Goal: Check status: Check status

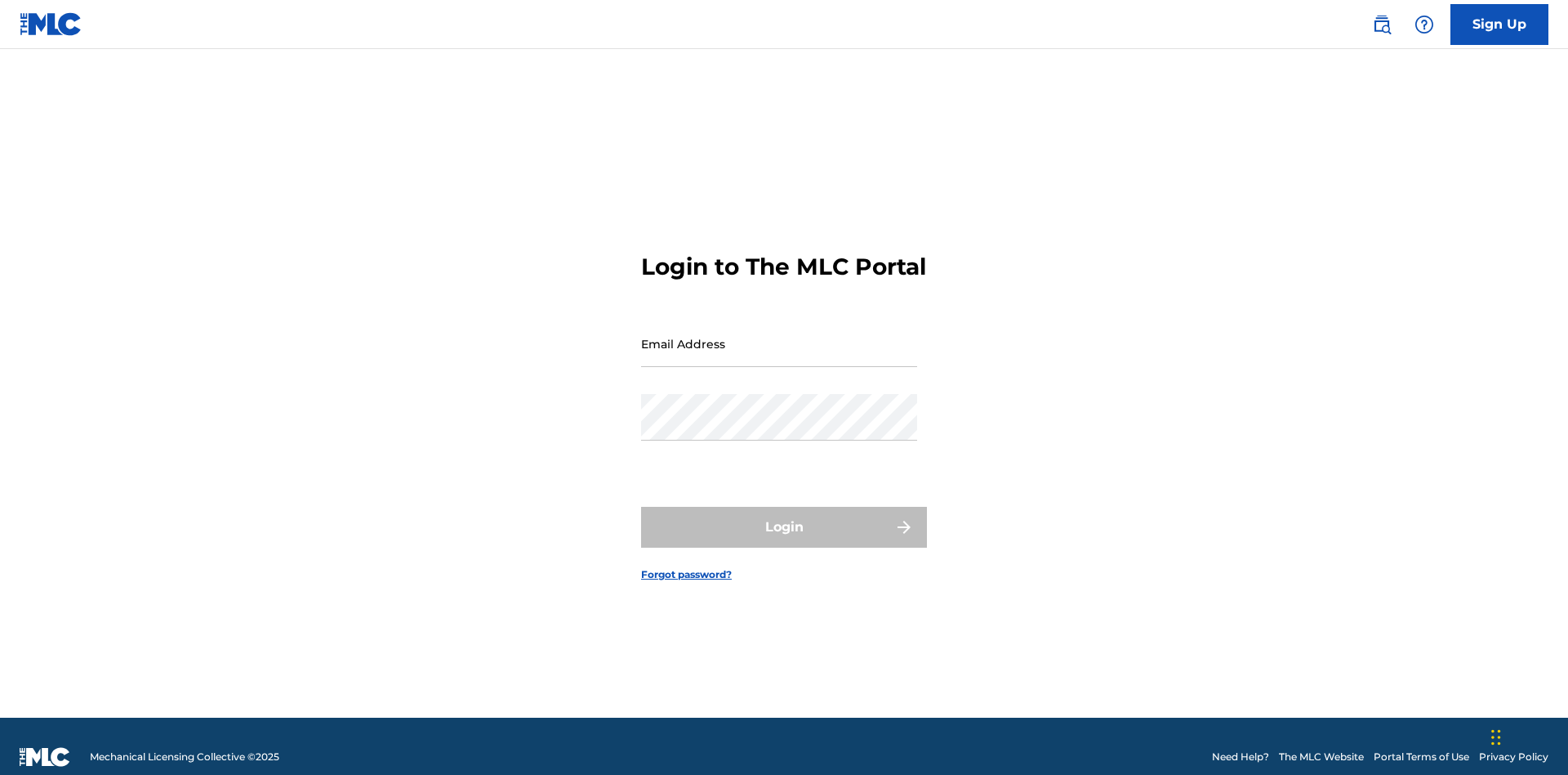
scroll to position [21, 0]
click at [779, 335] on input "Email Address" at bounding box center [779, 344] width 276 height 46
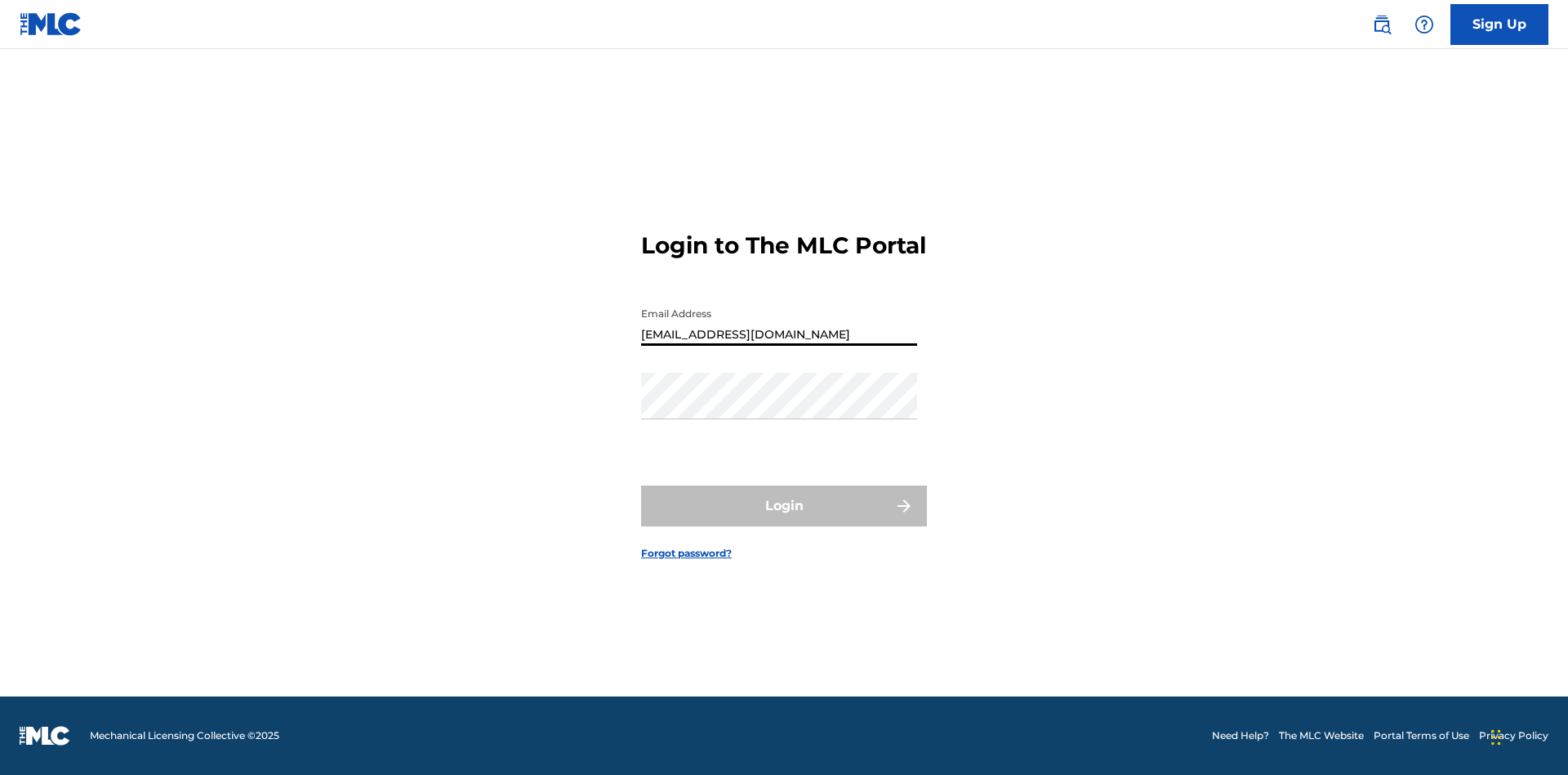
type input "[EMAIL_ADDRESS][DOMAIN_NAME]"
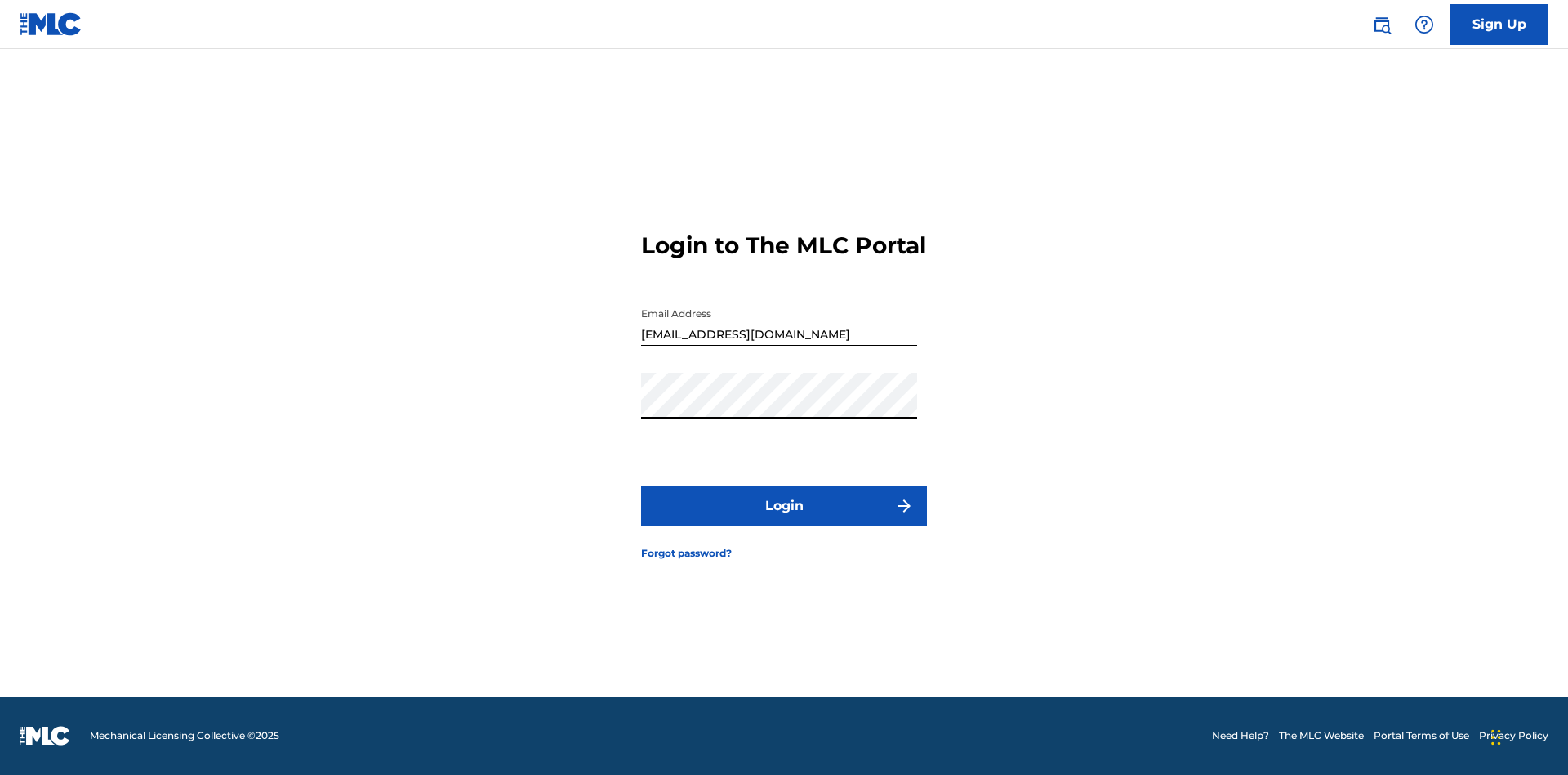
click at [784, 520] on button "Login" at bounding box center [784, 505] width 286 height 40
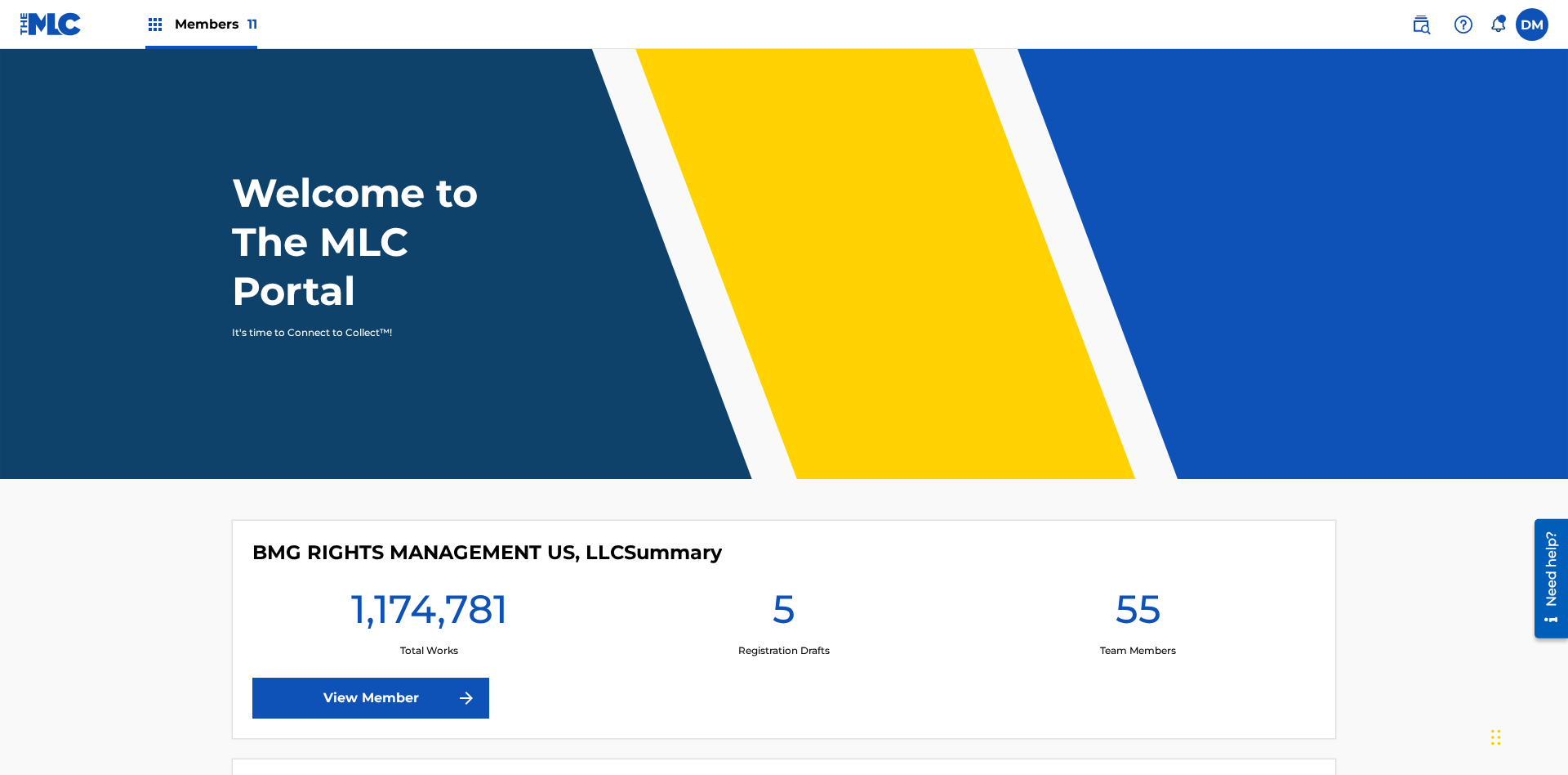
scroll to position [70, 0]
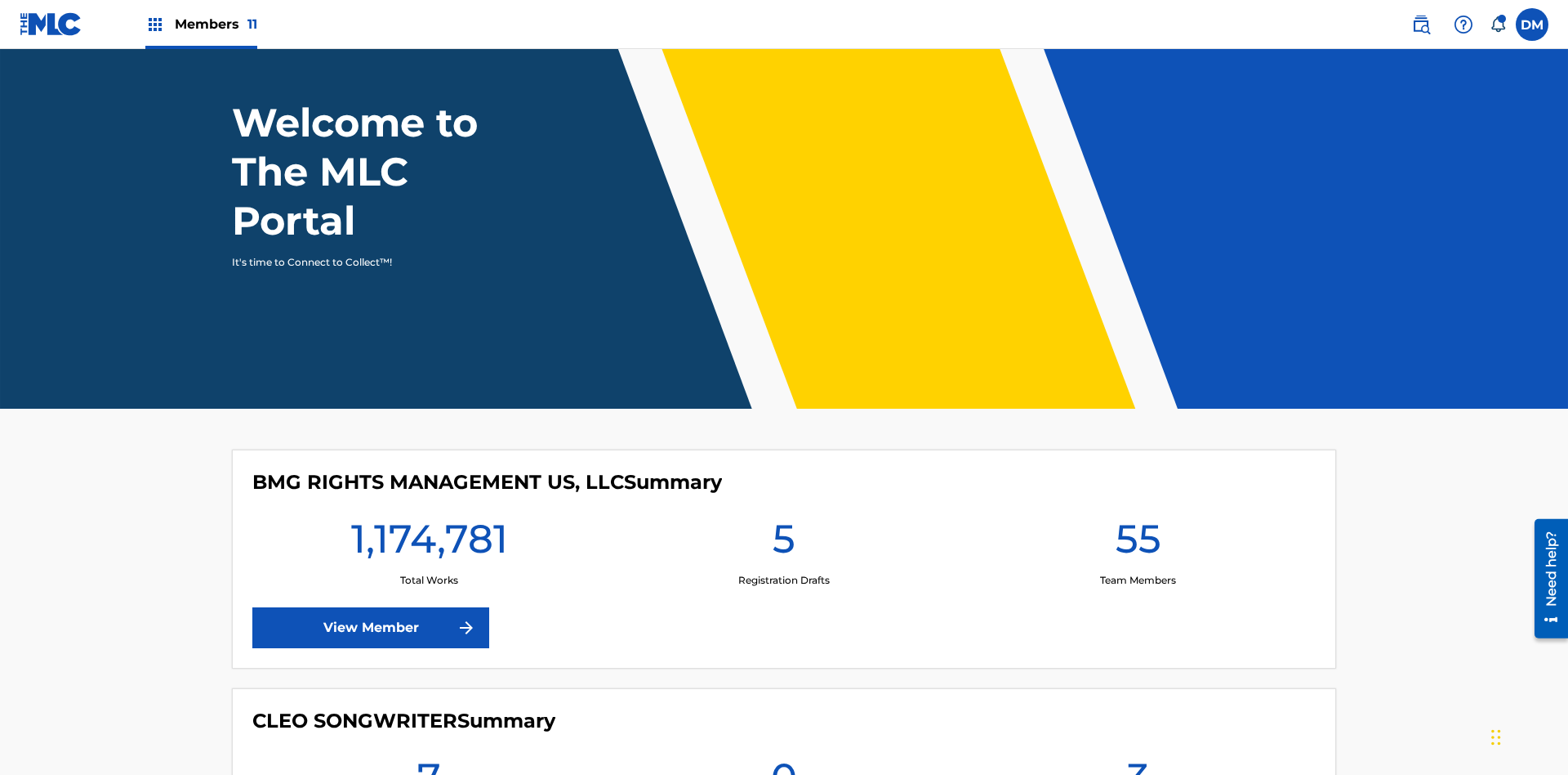
click at [201, 24] on span "Members 11" at bounding box center [216, 24] width 83 height 19
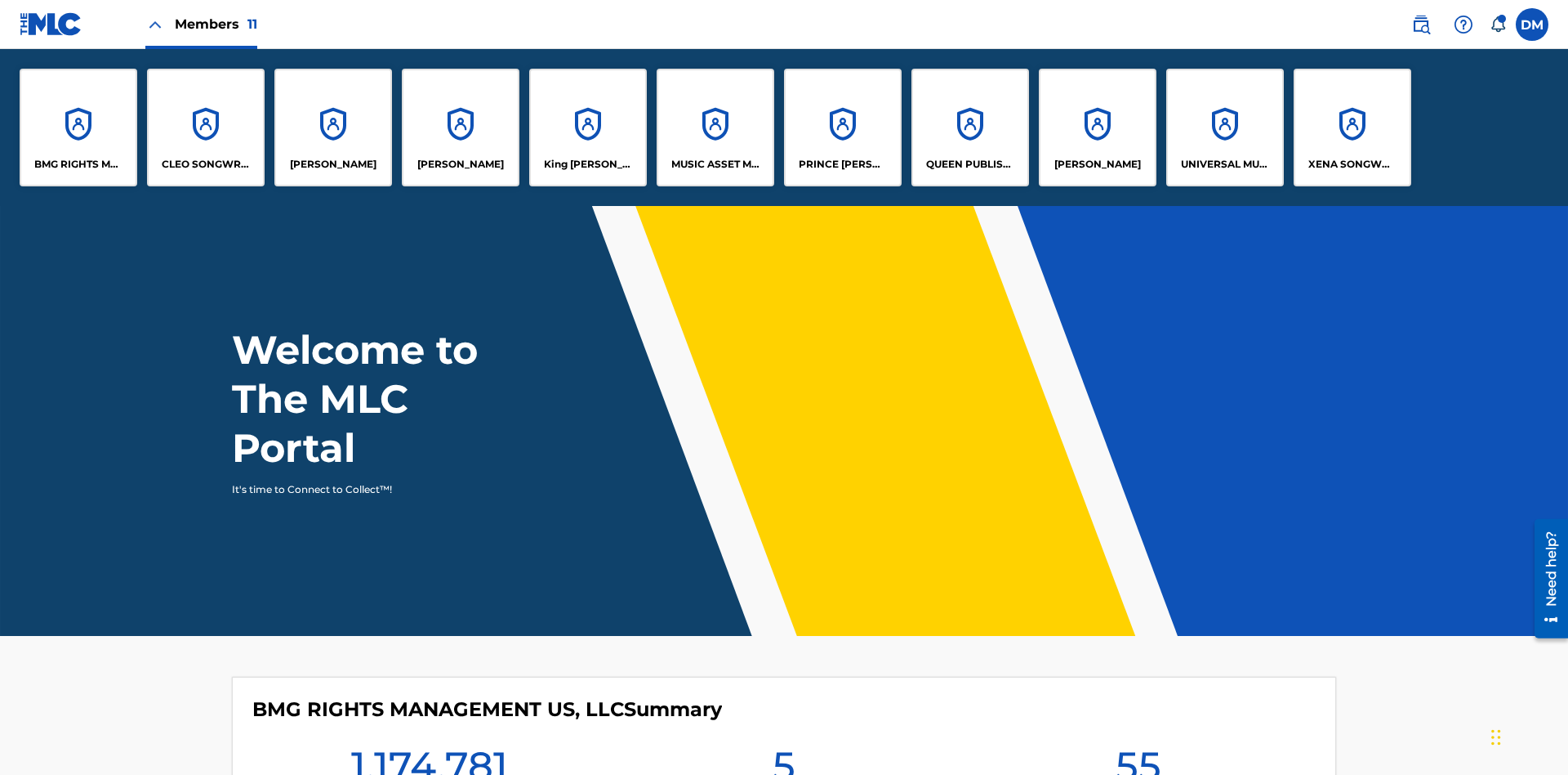
click at [1224, 164] on p "UNIVERSAL MUSIC PUB GROUP" at bounding box center [1225, 164] width 89 height 15
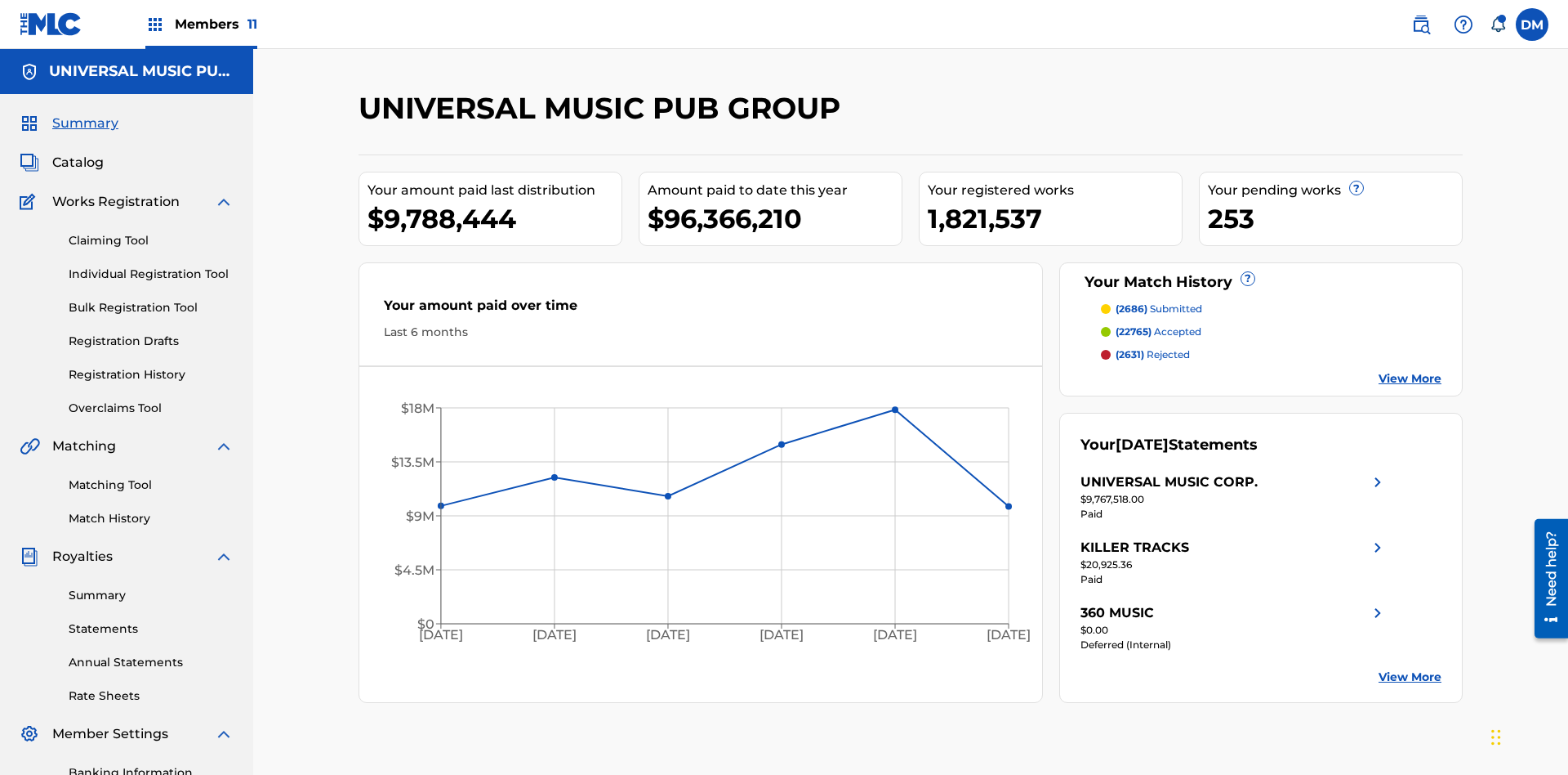
click at [151, 366] on link "Registration History" at bounding box center [151, 374] width 165 height 17
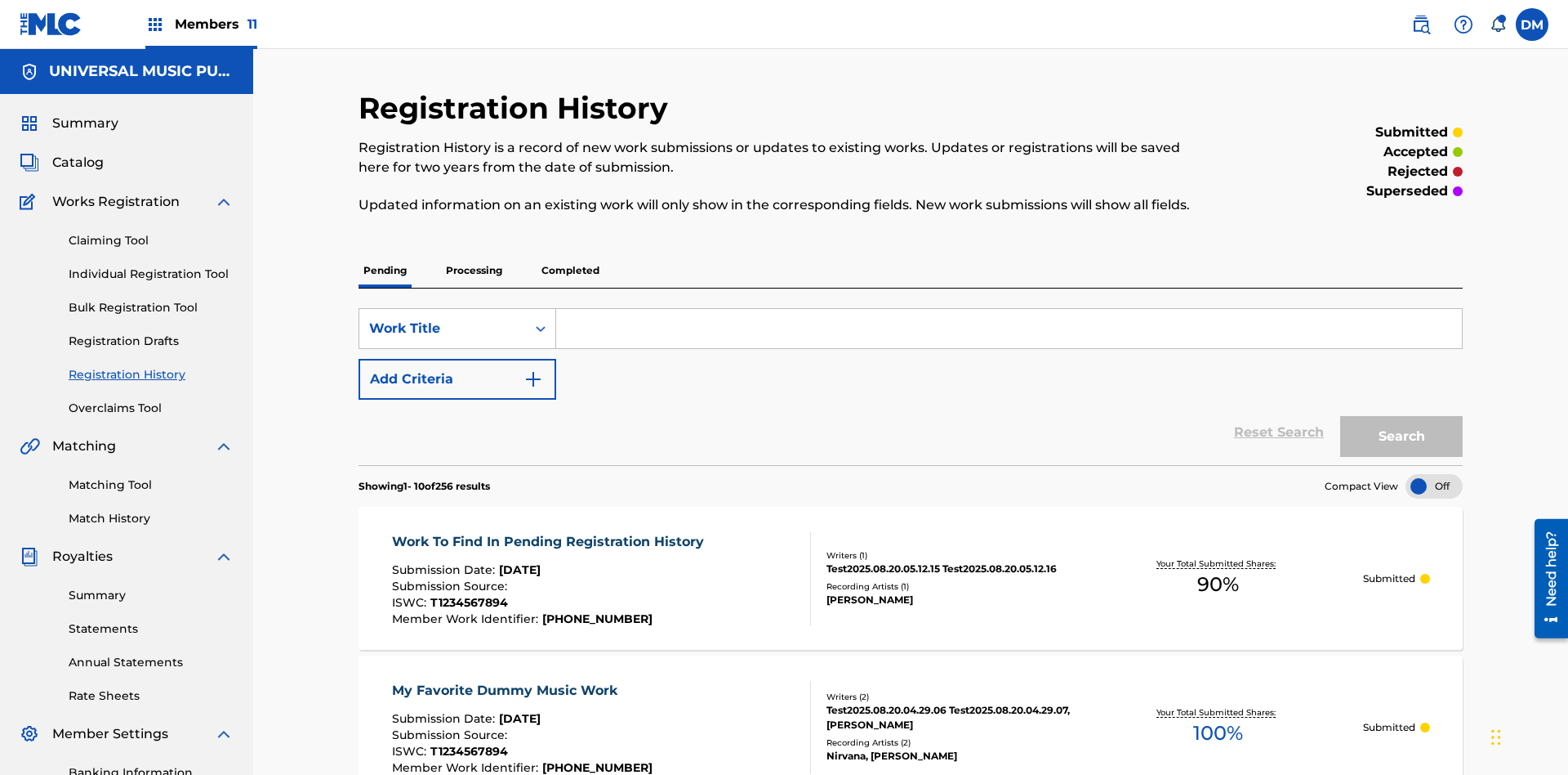
click at [474, 254] on p "Processing" at bounding box center [474, 271] width 66 height 35
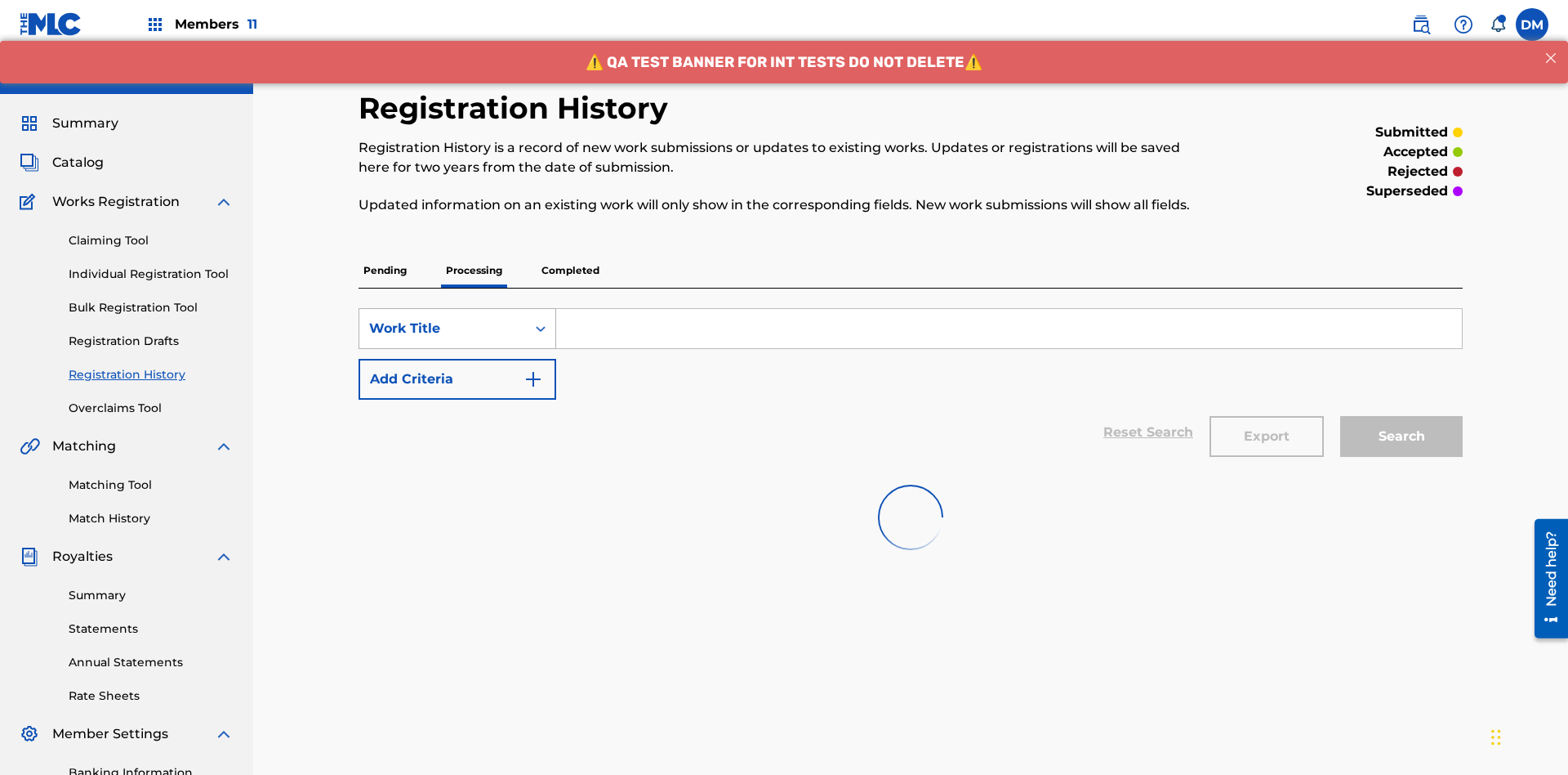
click at [443, 319] on div "Work Title" at bounding box center [443, 329] width 147 height 20
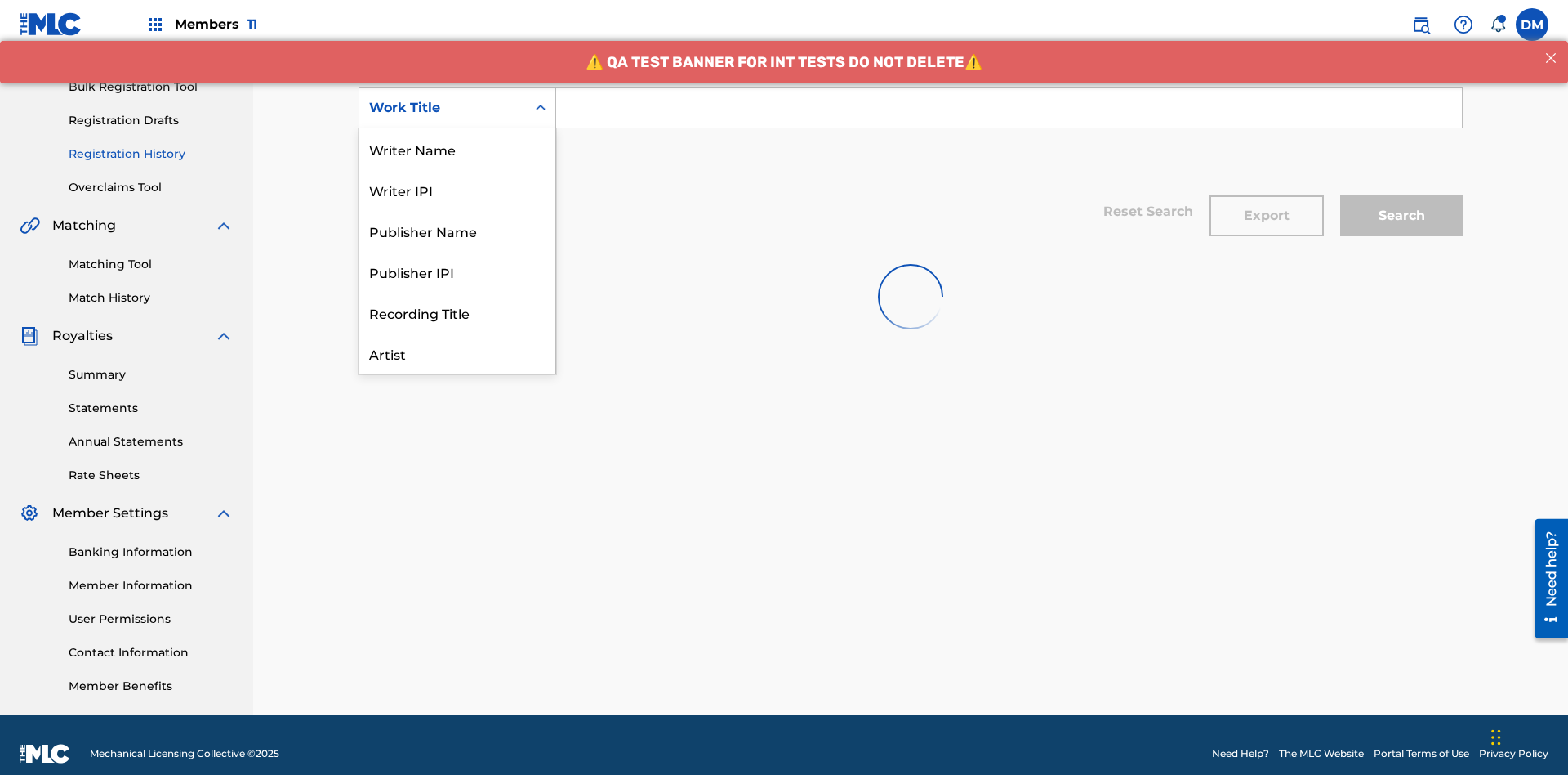
scroll to position [82, 0]
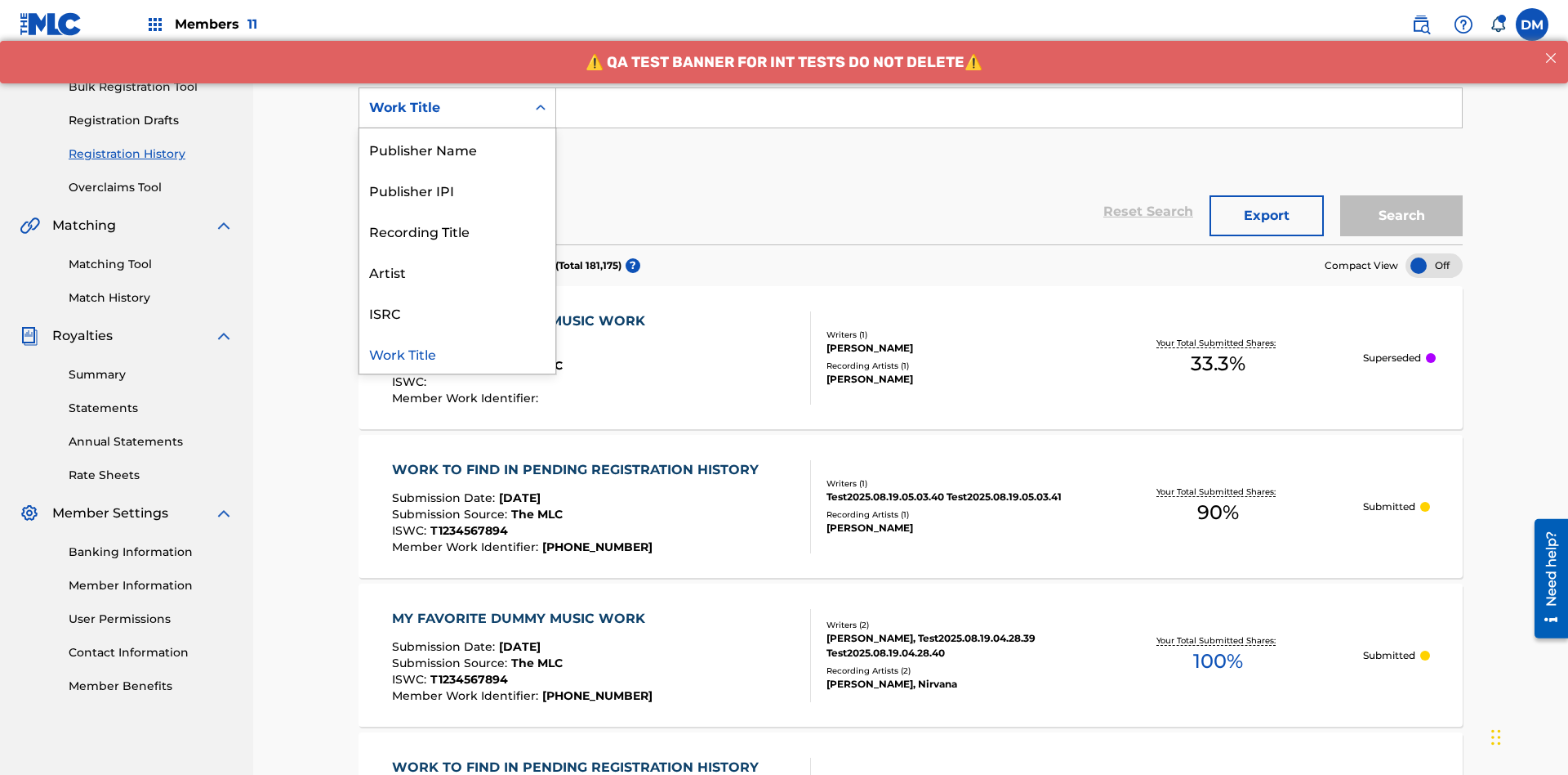
click at [457, 353] on div "Work Title" at bounding box center [457, 352] width 196 height 40
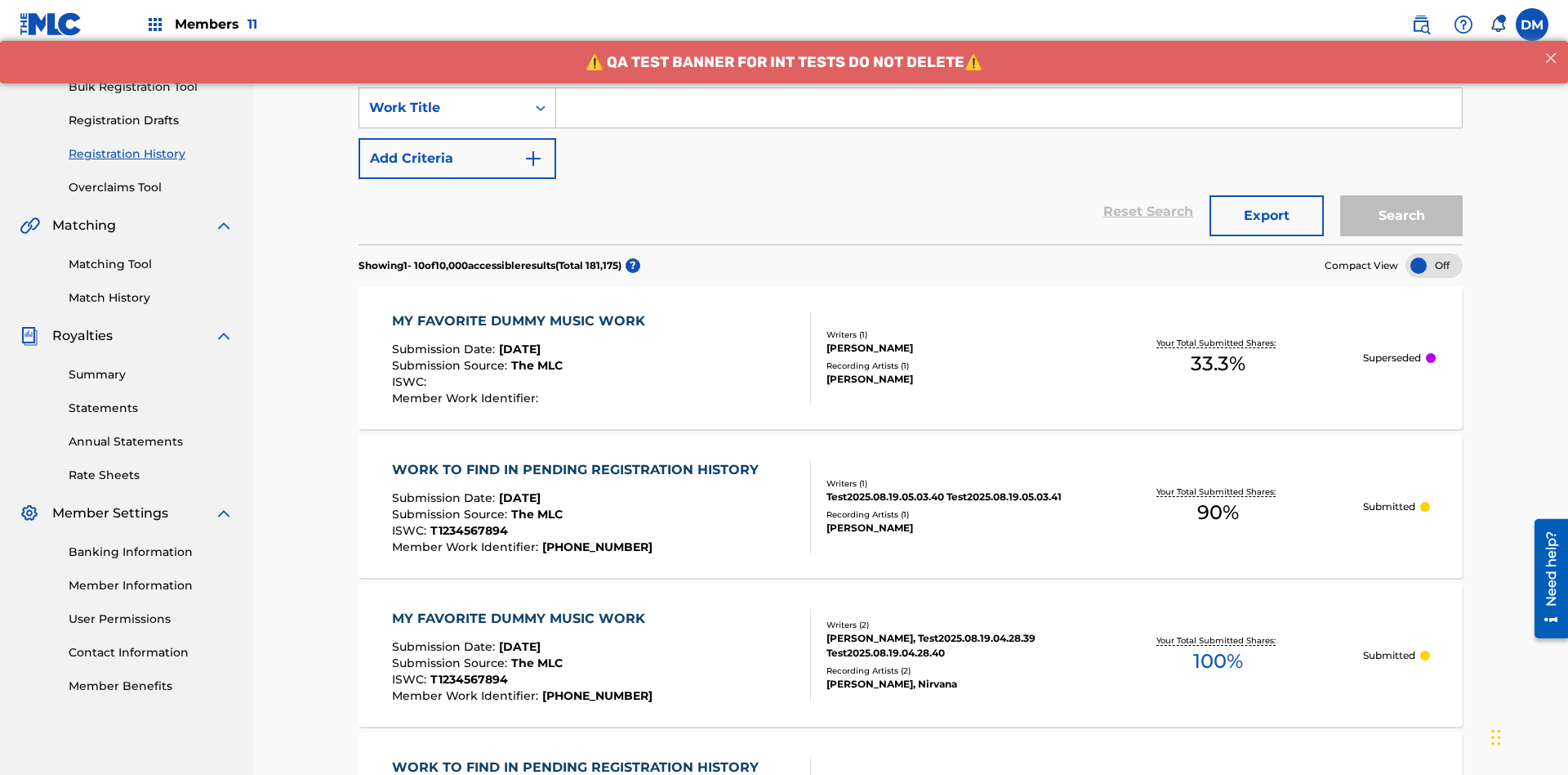
click at [457, 138] on button "Add Criteria" at bounding box center [457, 158] width 197 height 40
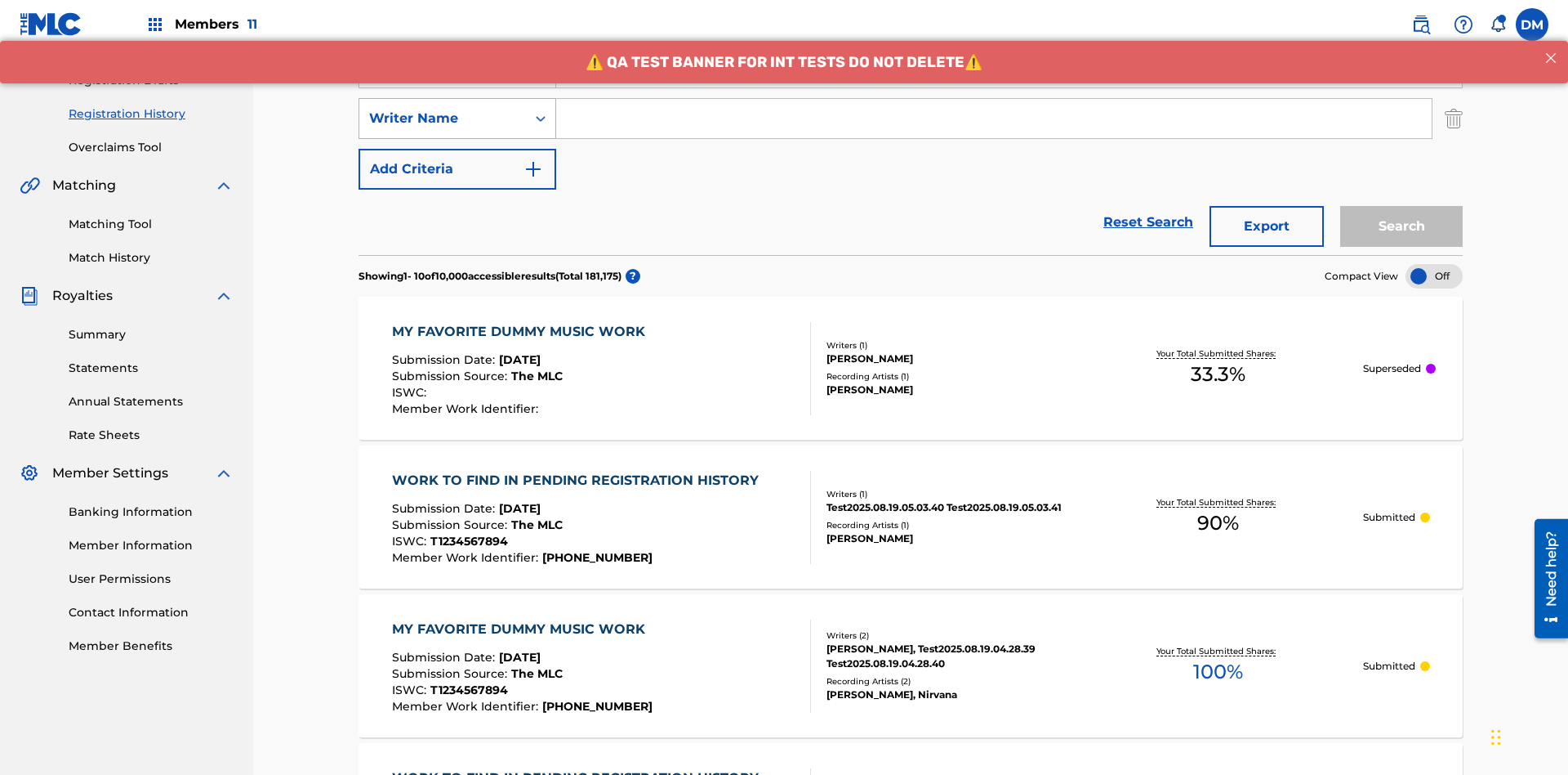
click at [443, 109] on div "Writer Name" at bounding box center [443, 119] width 147 height 20
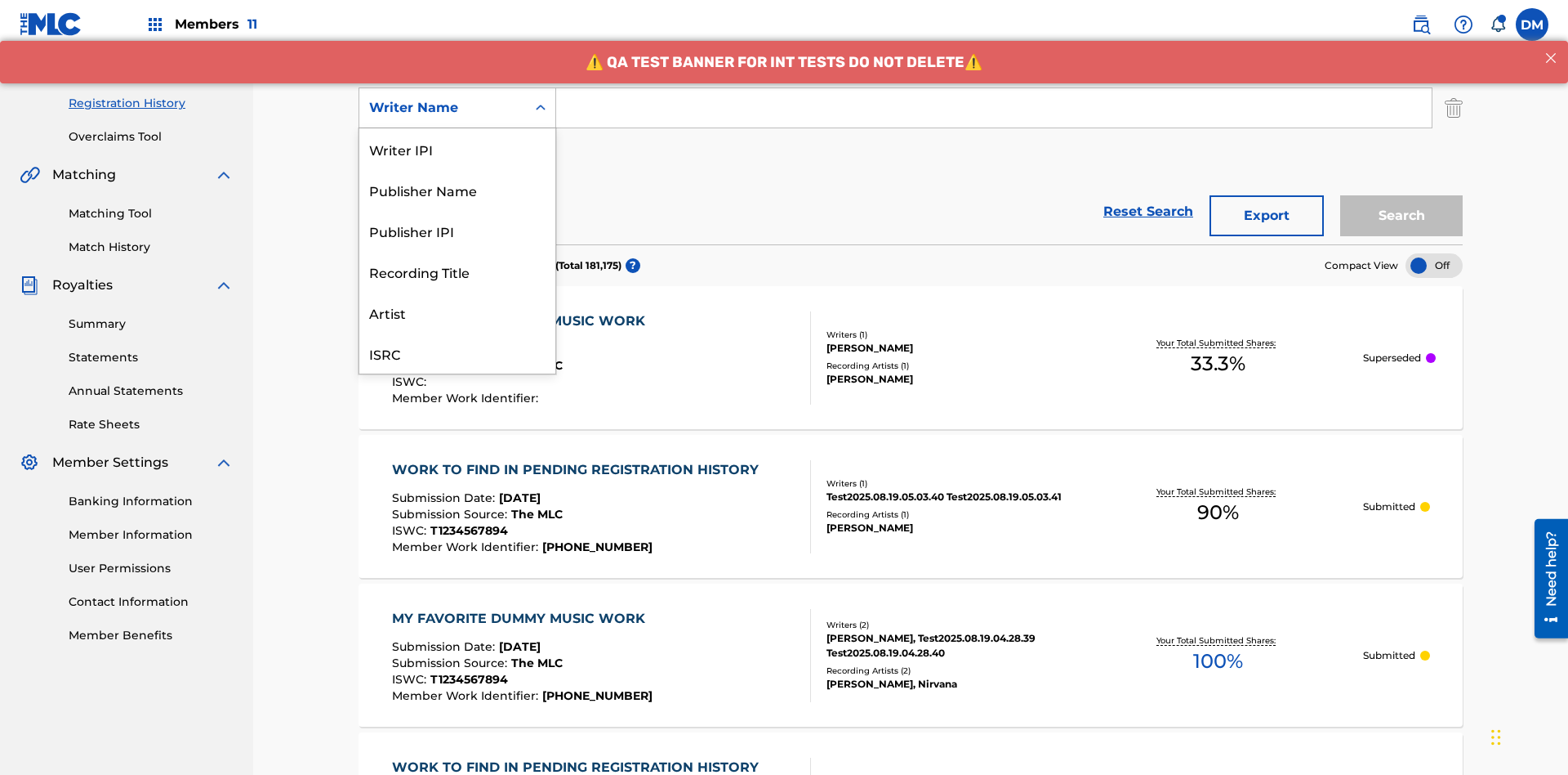
scroll to position [40, 0]
click at [457, 231] on div "Recording Title" at bounding box center [457, 230] width 196 height 40
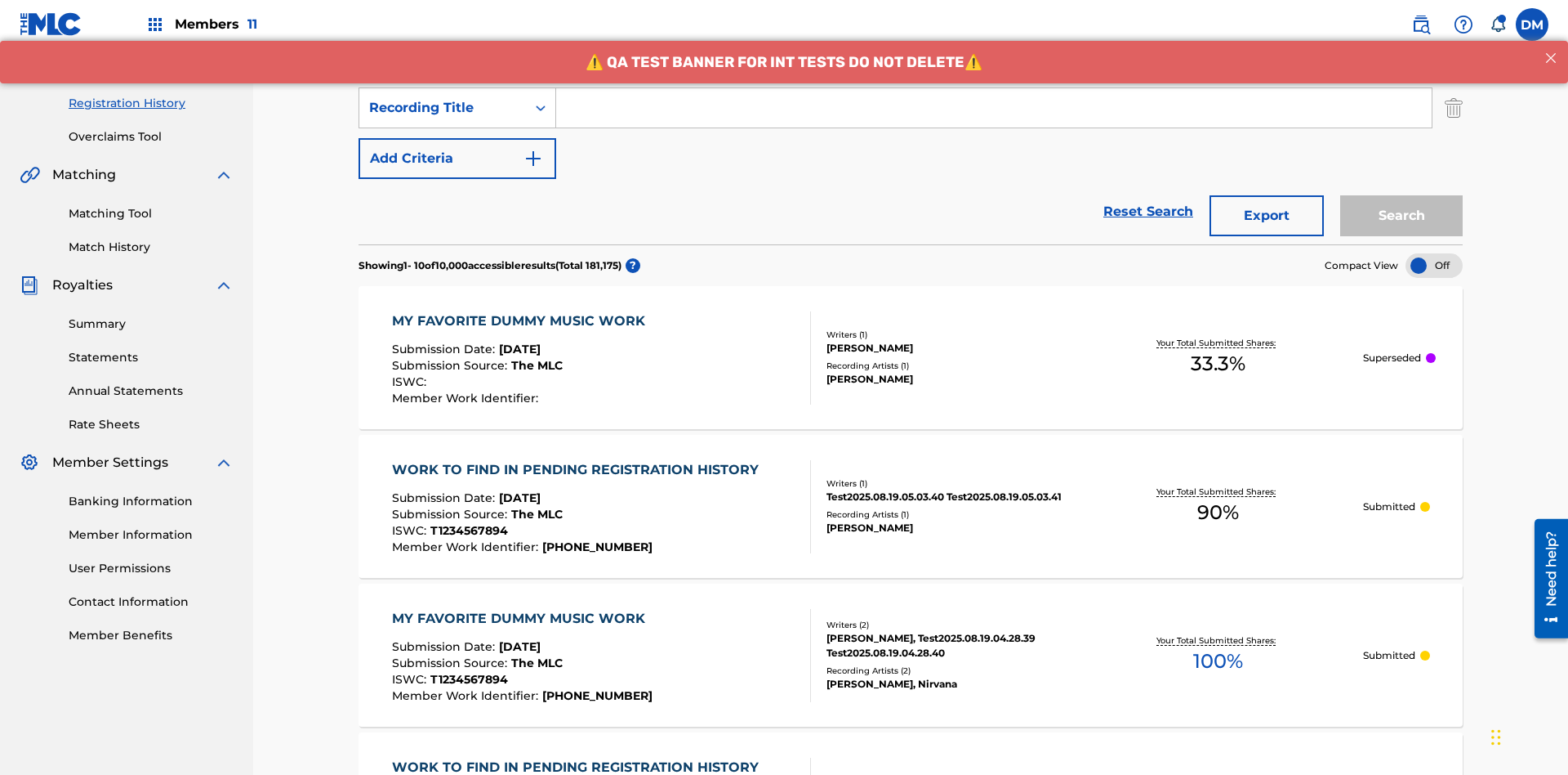
click at [457, 138] on button "Add Criteria" at bounding box center [457, 158] width 197 height 40
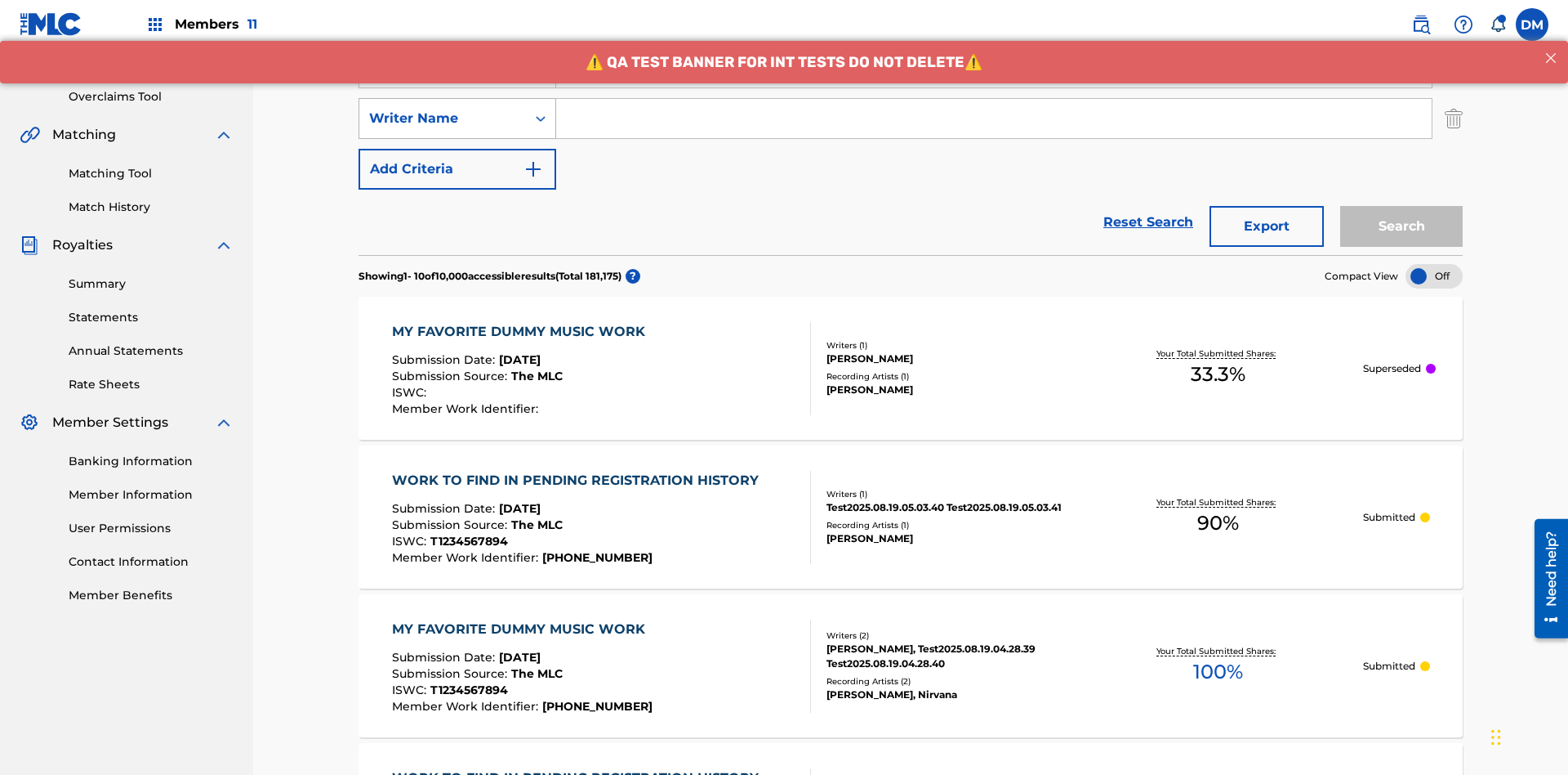
click at [443, 109] on div "Writer Name" at bounding box center [443, 119] width 147 height 20
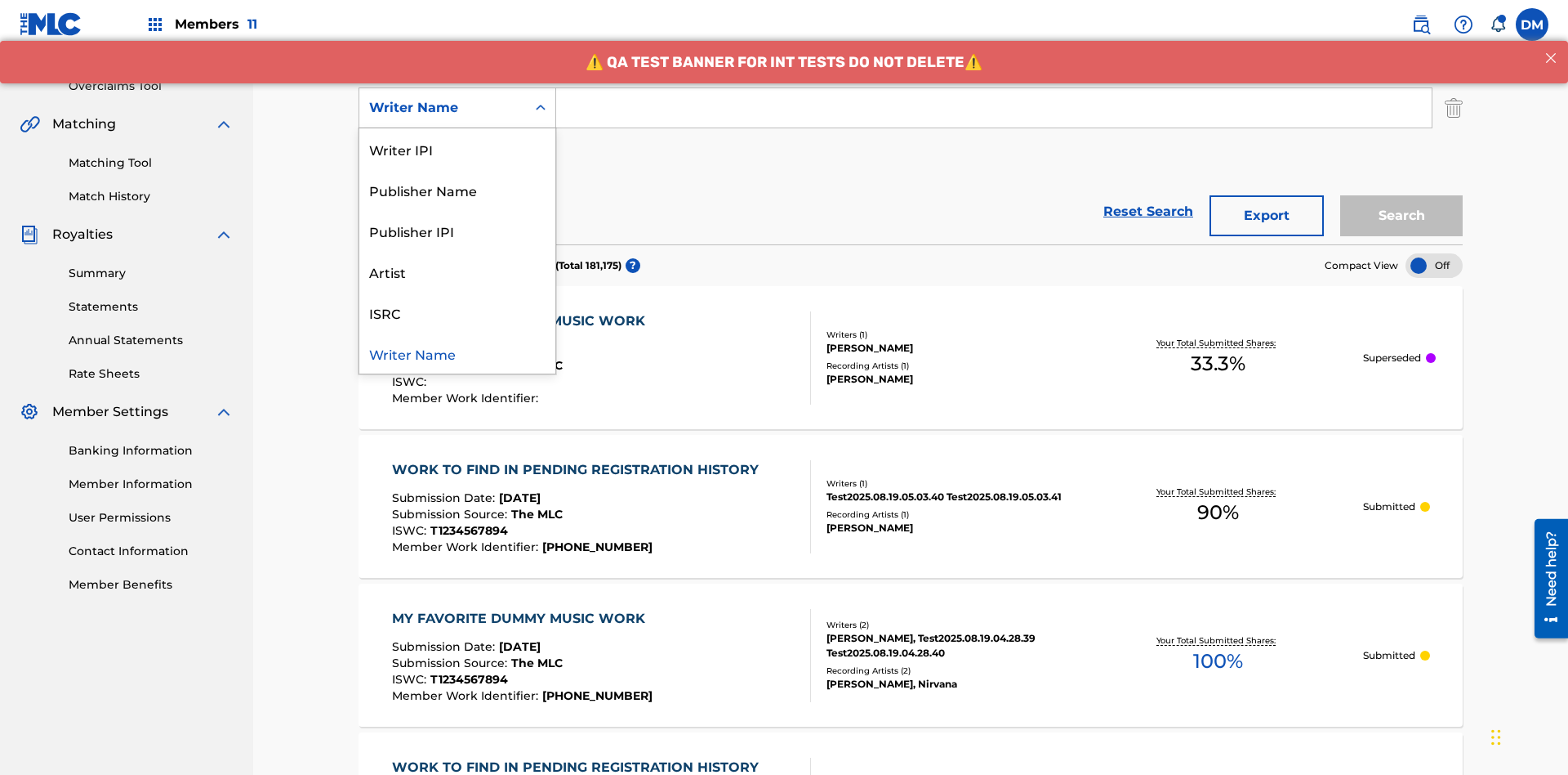
click at [457, 312] on div "ISRC" at bounding box center [457, 311] width 196 height 40
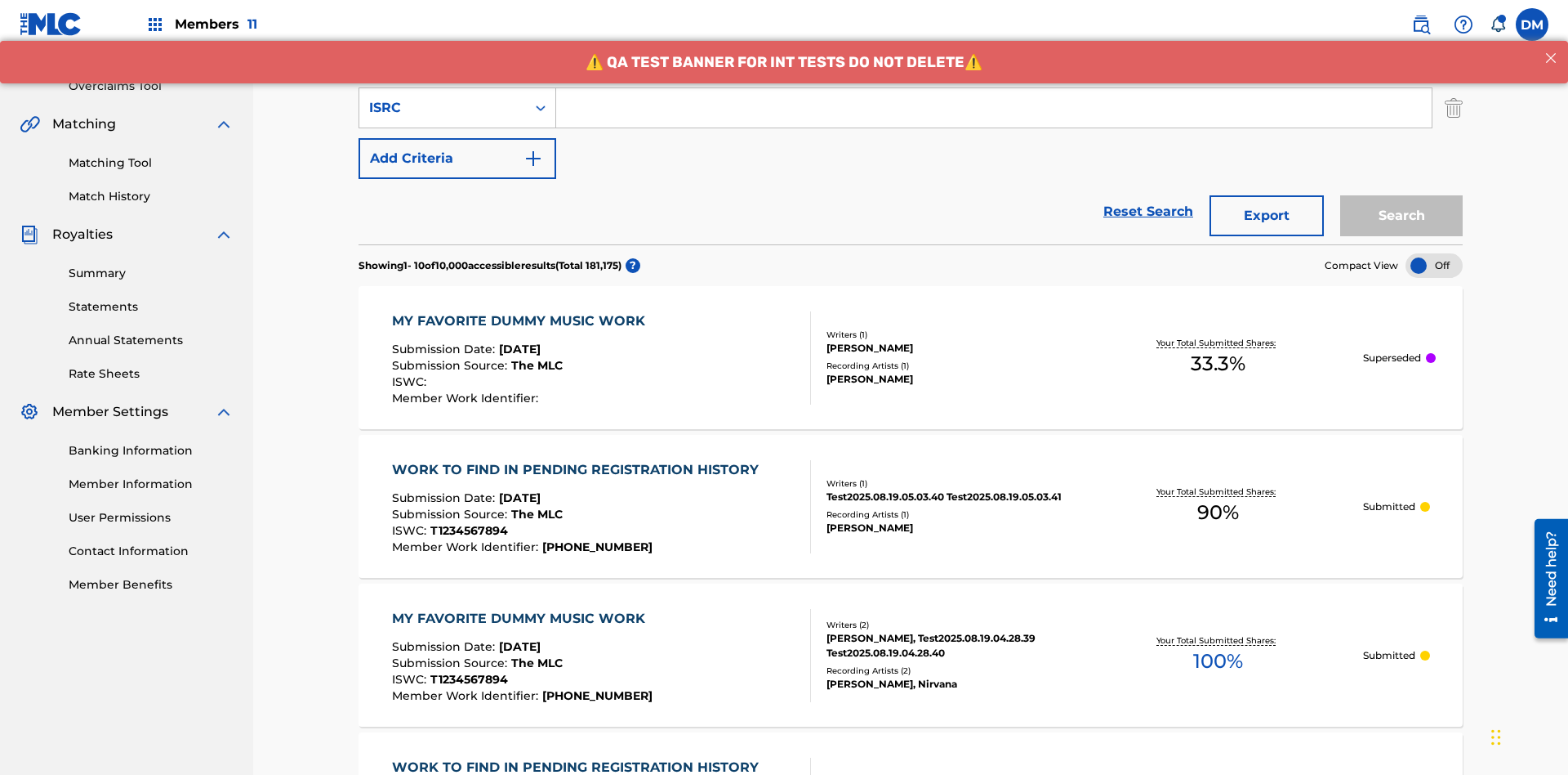
click at [457, 138] on button "Add Criteria" at bounding box center [457, 158] width 197 height 40
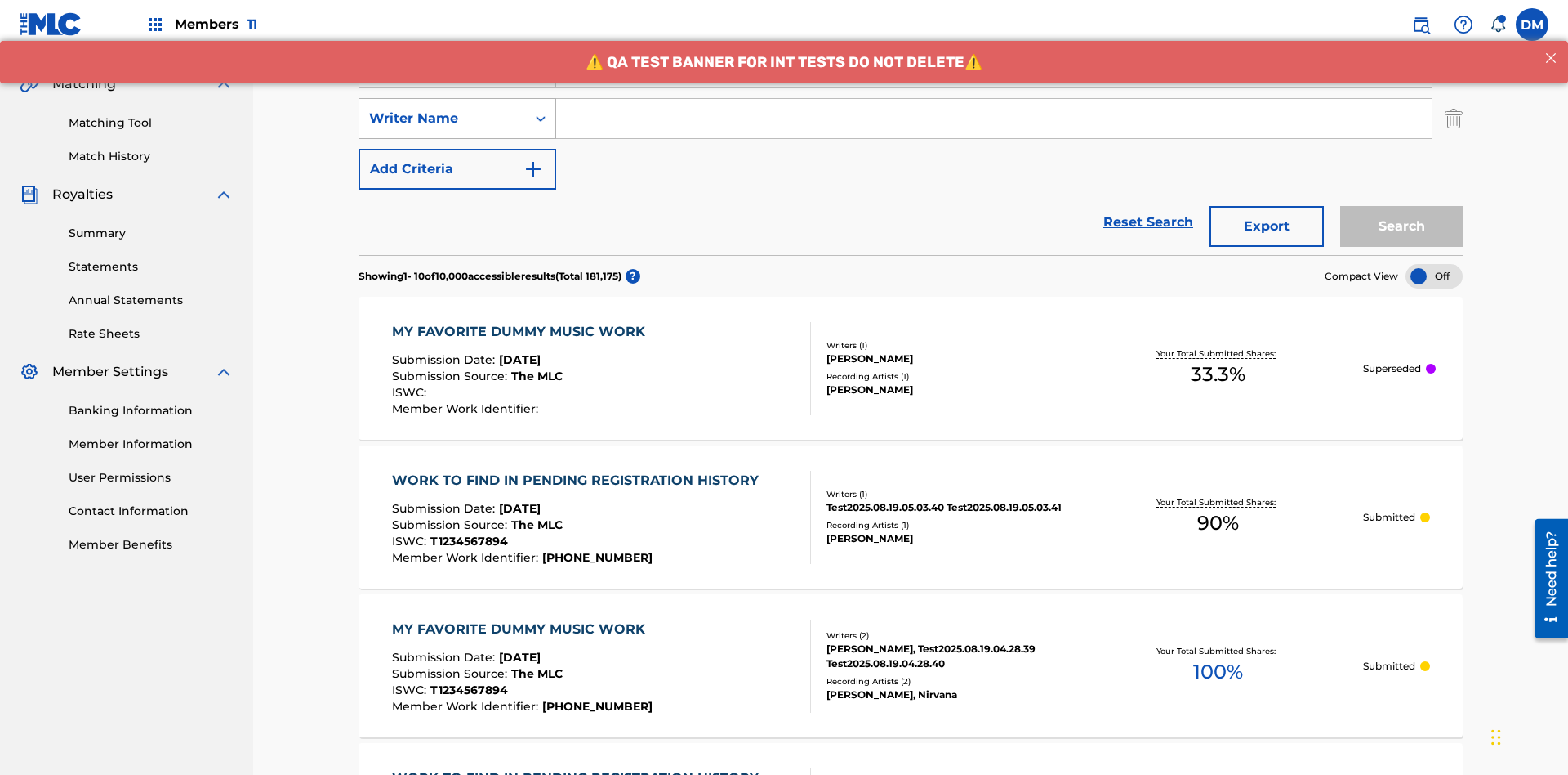
click at [443, 109] on div "Writer Name" at bounding box center [443, 119] width 147 height 20
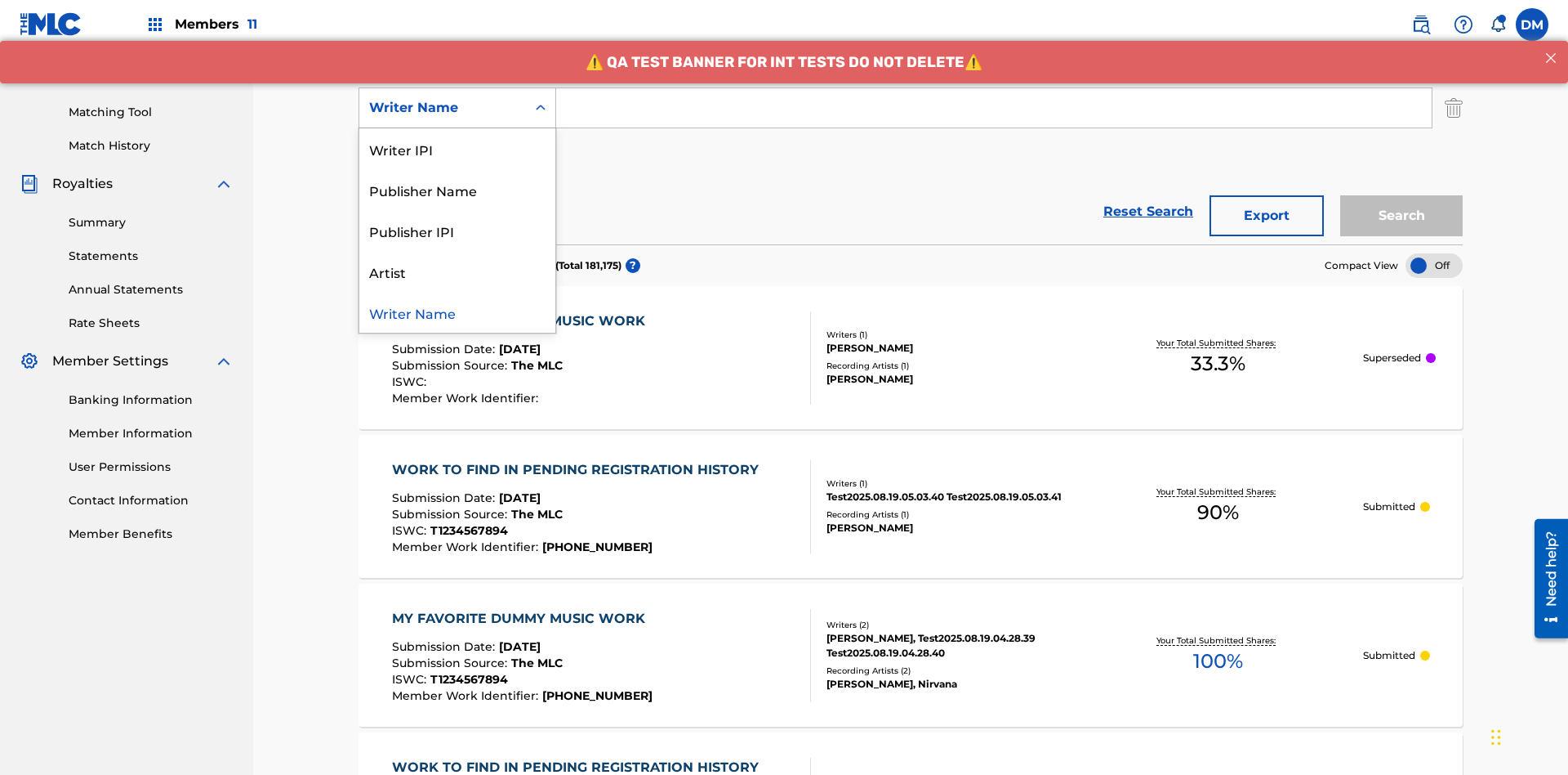
click at [457, 231] on div "Publisher IPI" at bounding box center [457, 230] width 196 height 40
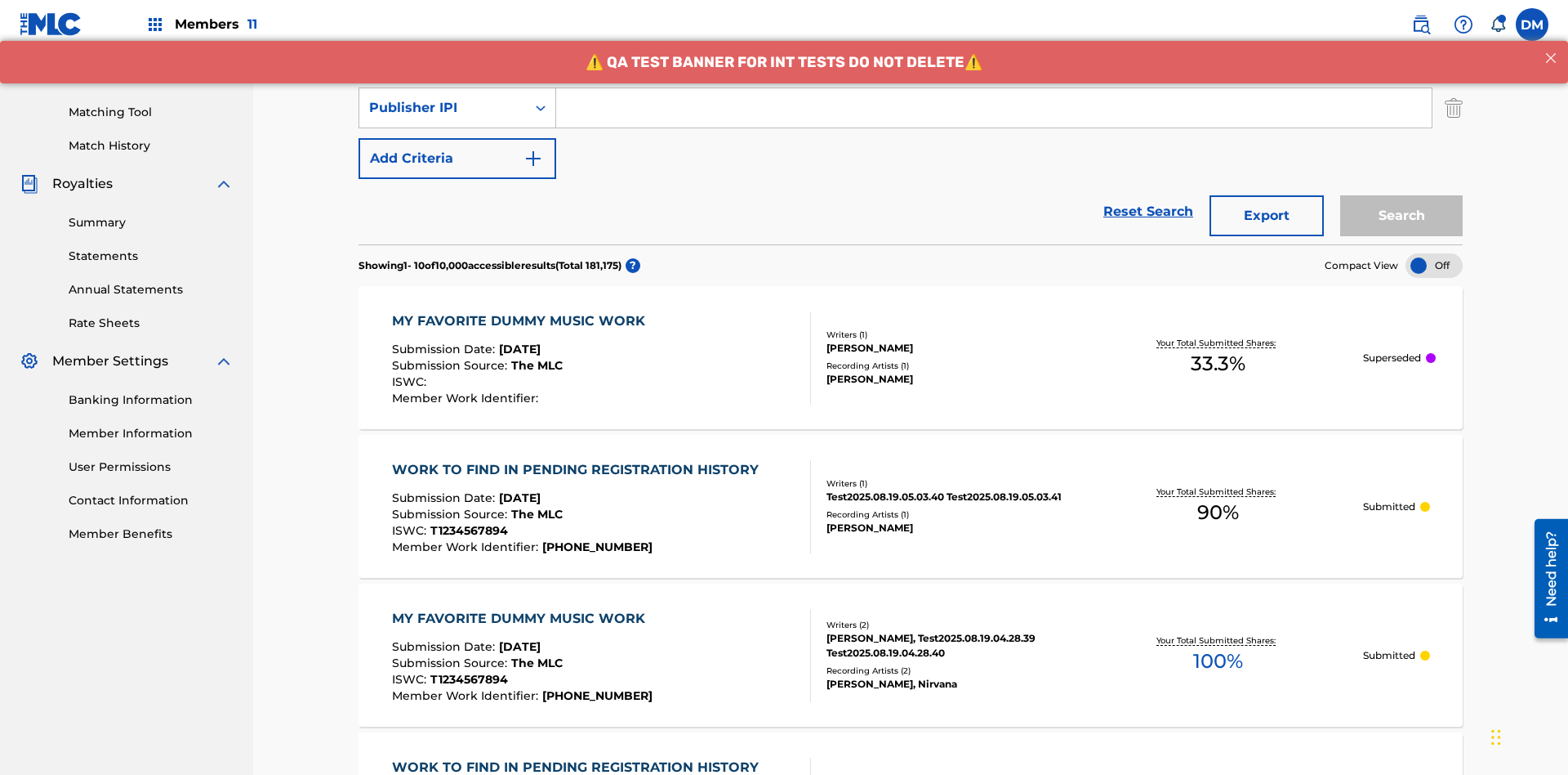
click at [457, 138] on button "Add Criteria" at bounding box center [457, 158] width 197 height 40
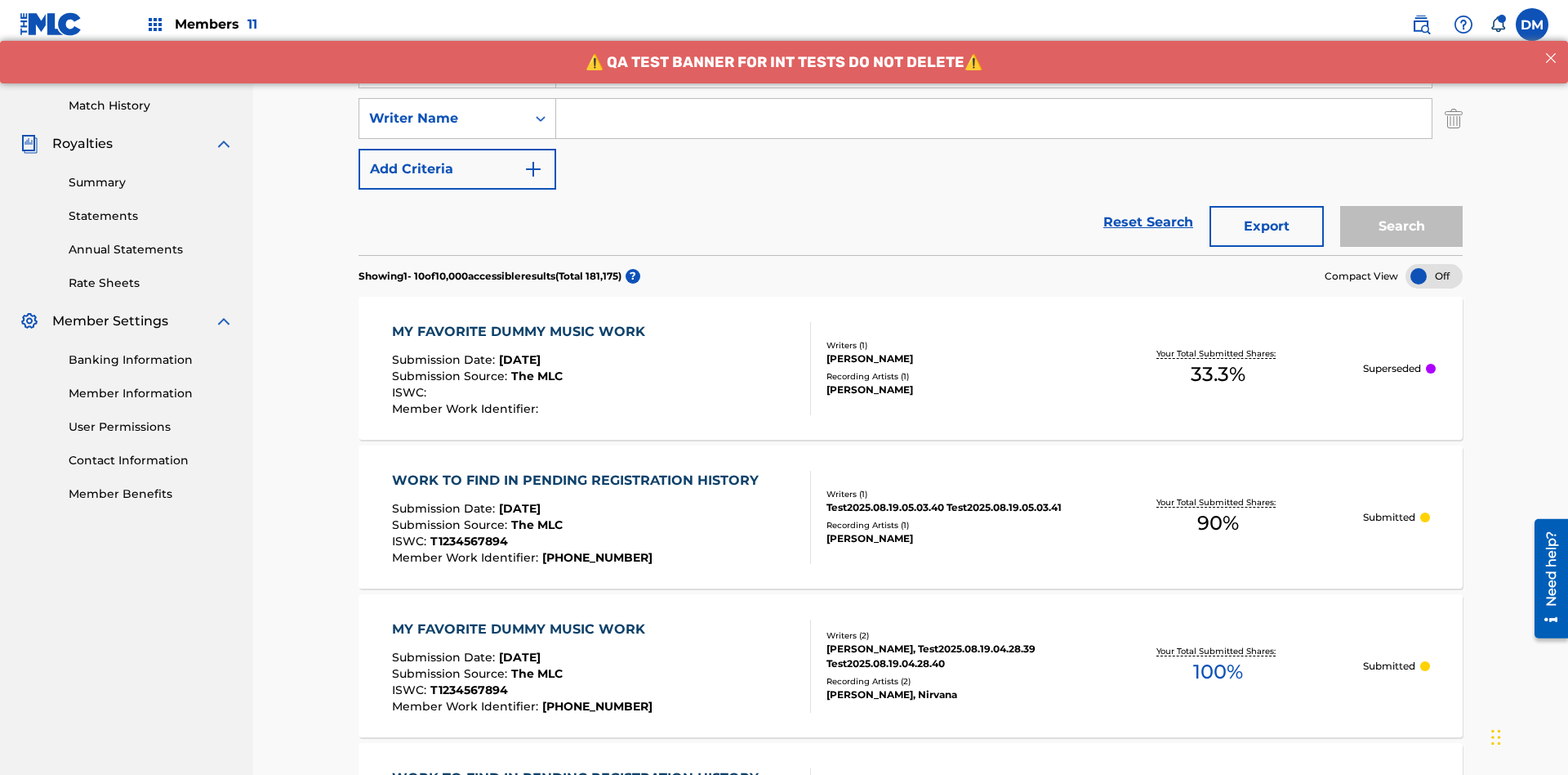
scroll to position [423, 0]
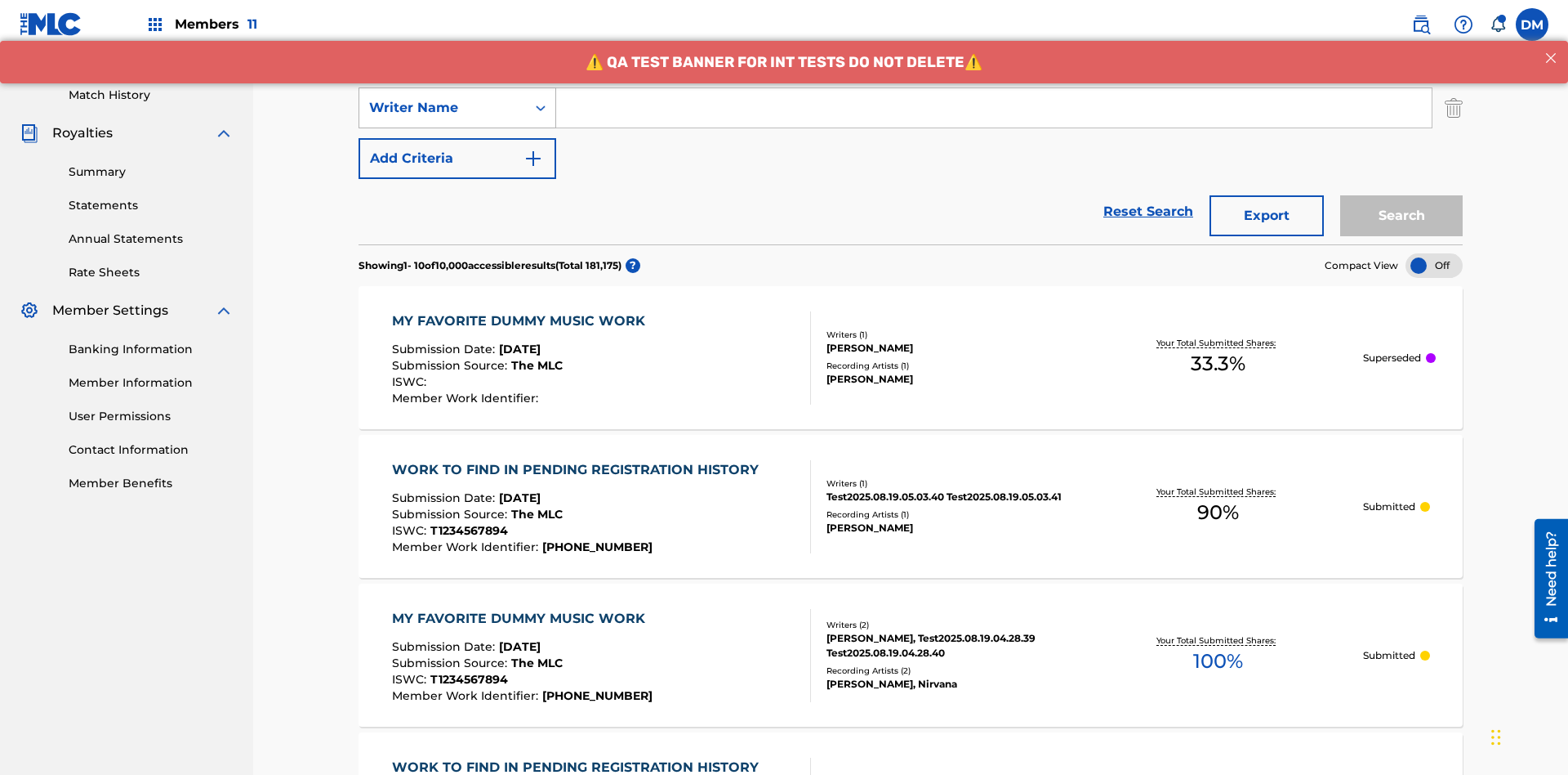
click at [443, 108] on div "Writer Name" at bounding box center [443, 108] width 147 height 20
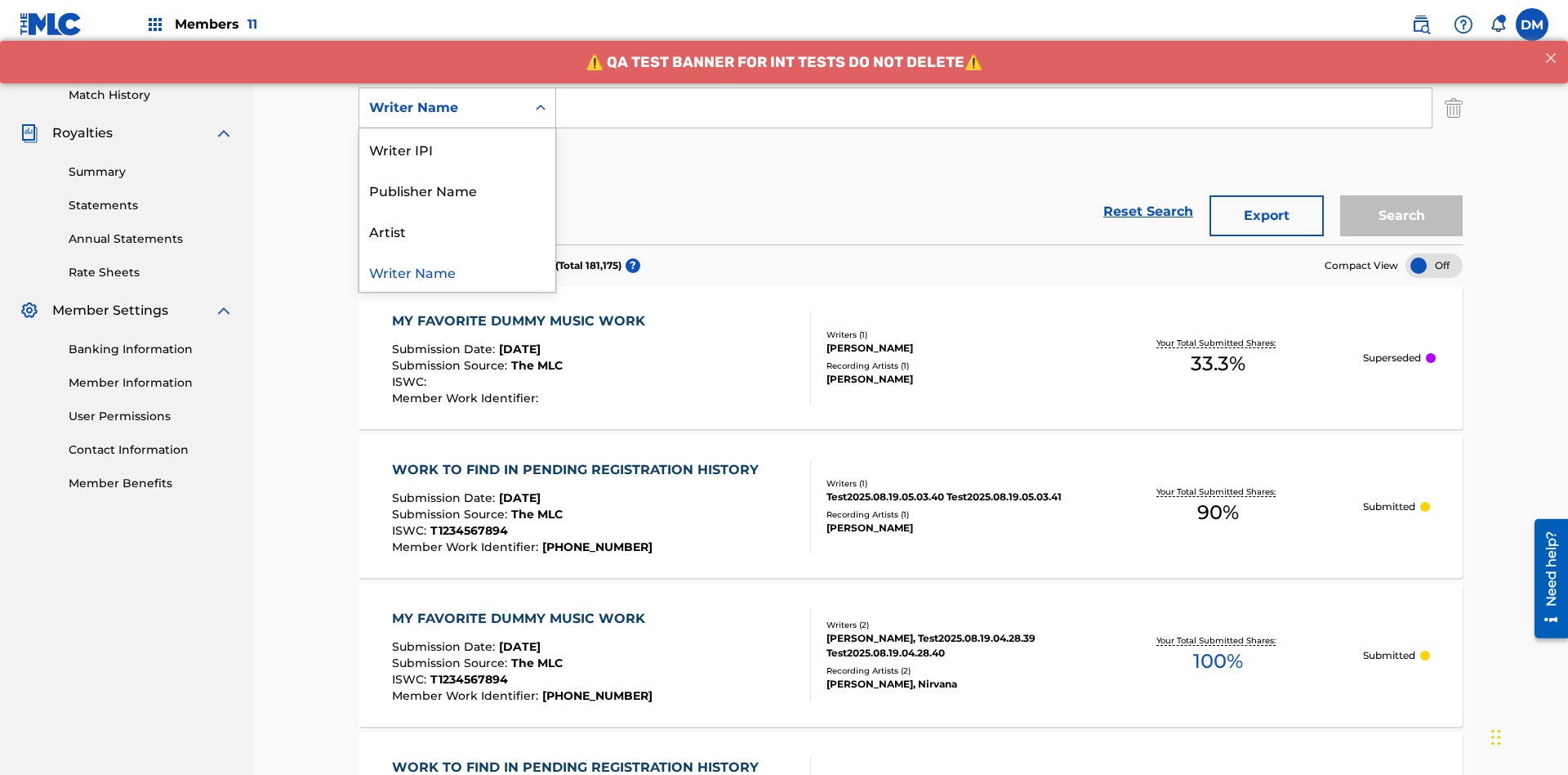
click at [457, 231] on div "Artist" at bounding box center [457, 230] width 196 height 40
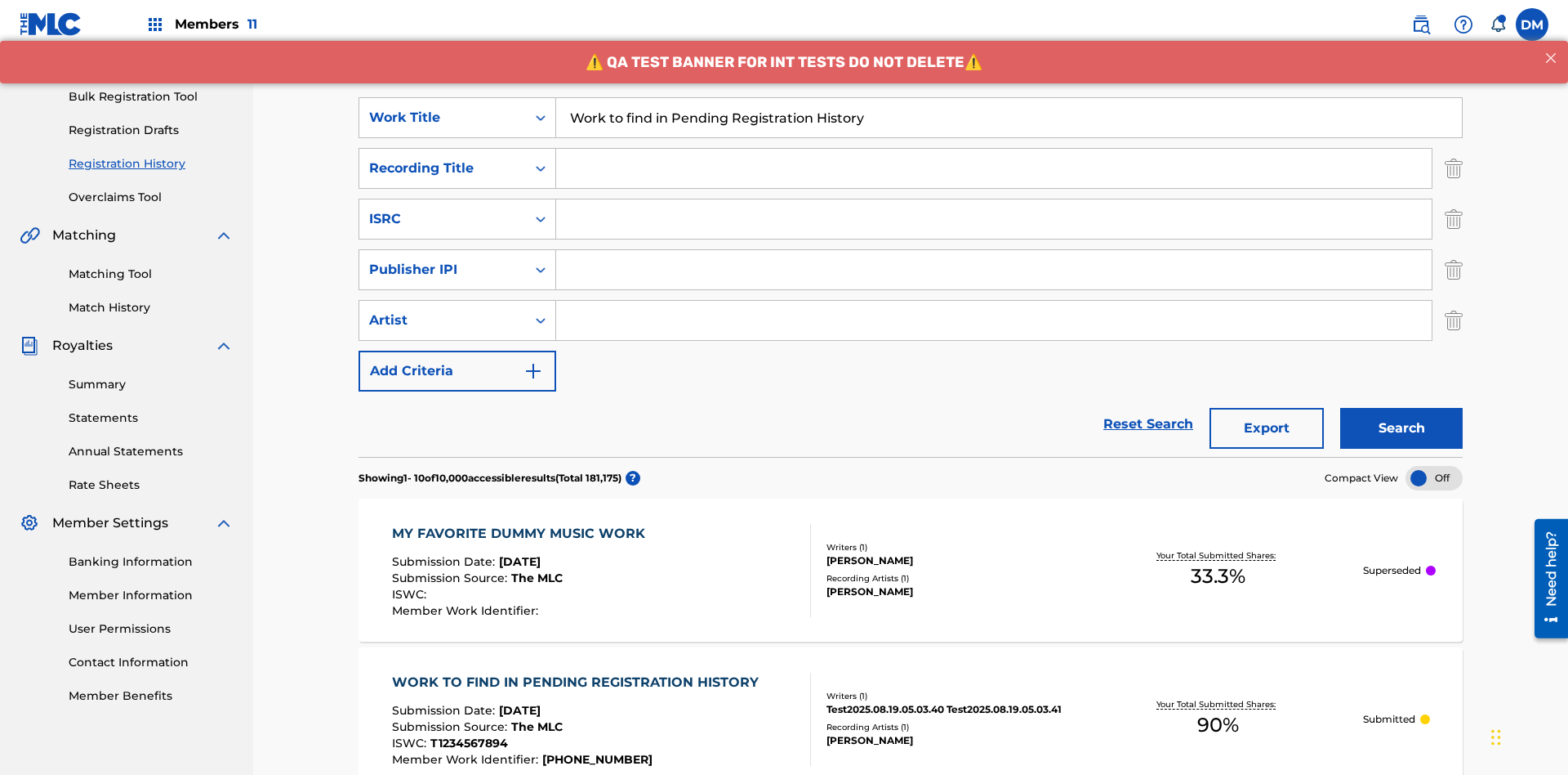
type input "Work to find in Pending Registration History"
click at [994, 149] on input "Search Form" at bounding box center [993, 168] width 875 height 39
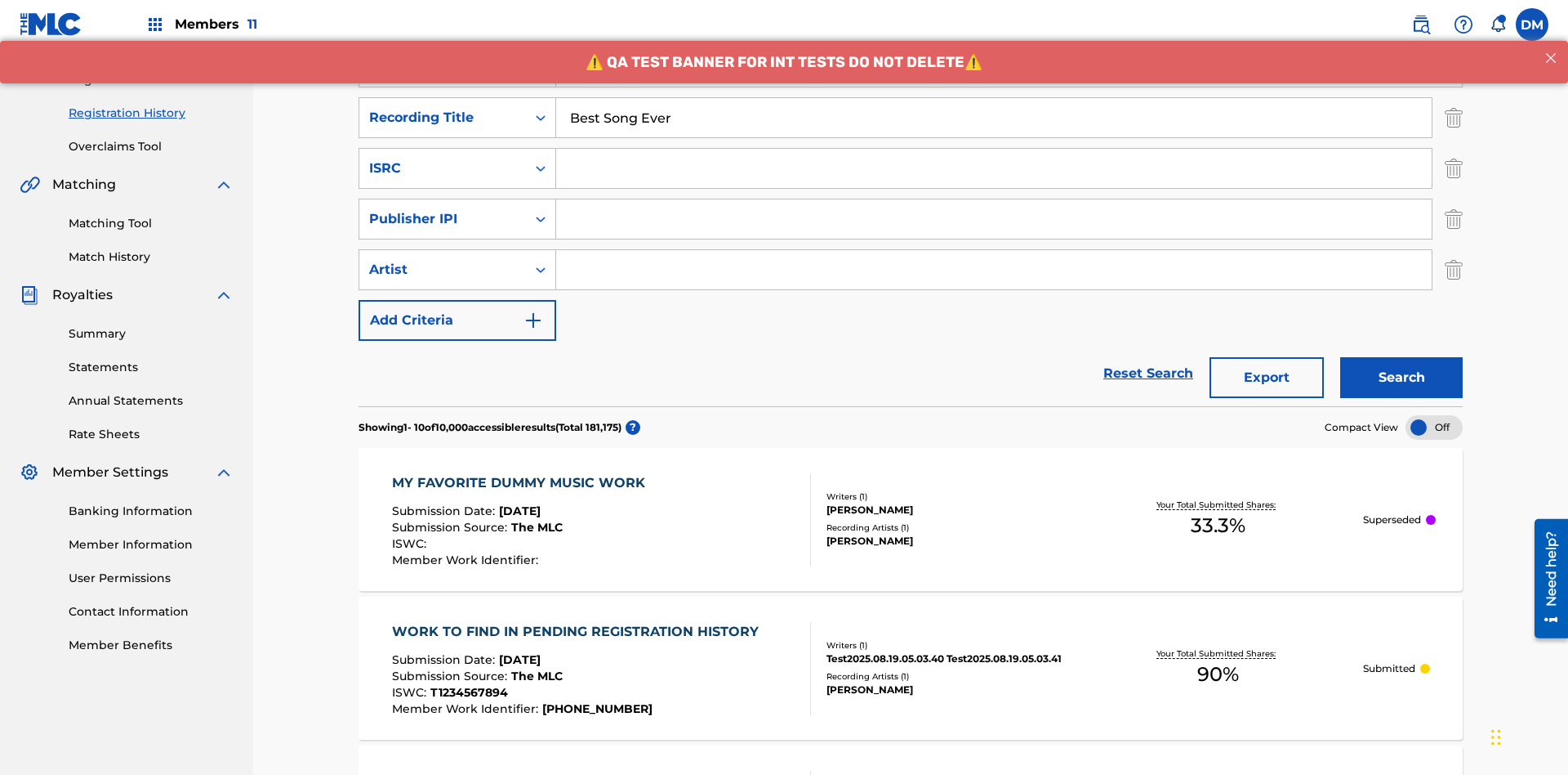
type input "Best Song Ever"
click at [994, 149] on input "Search Form" at bounding box center [993, 168] width 875 height 39
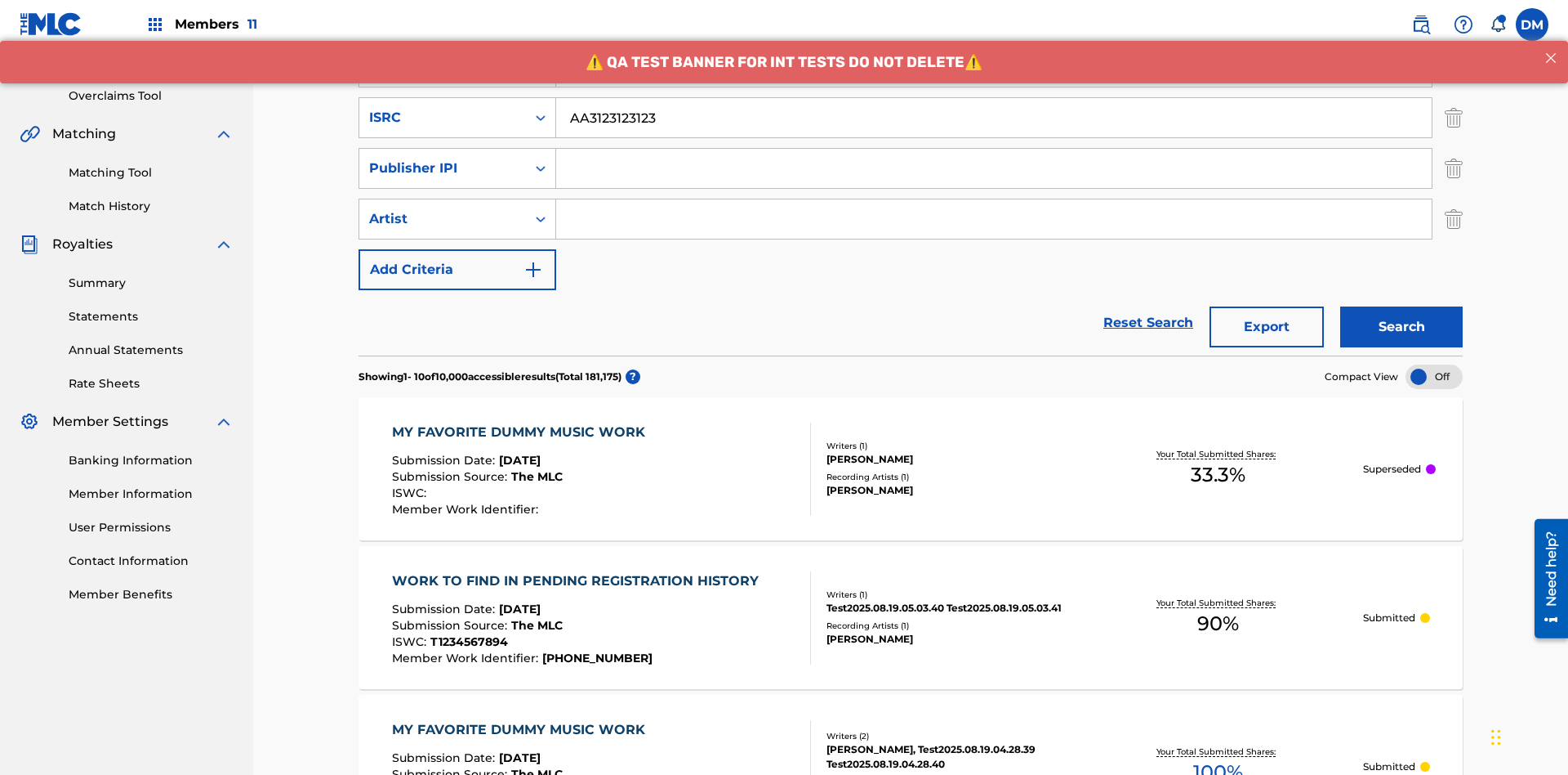
type input "AA3123123123"
click at [994, 149] on input "Search Form" at bounding box center [993, 168] width 875 height 39
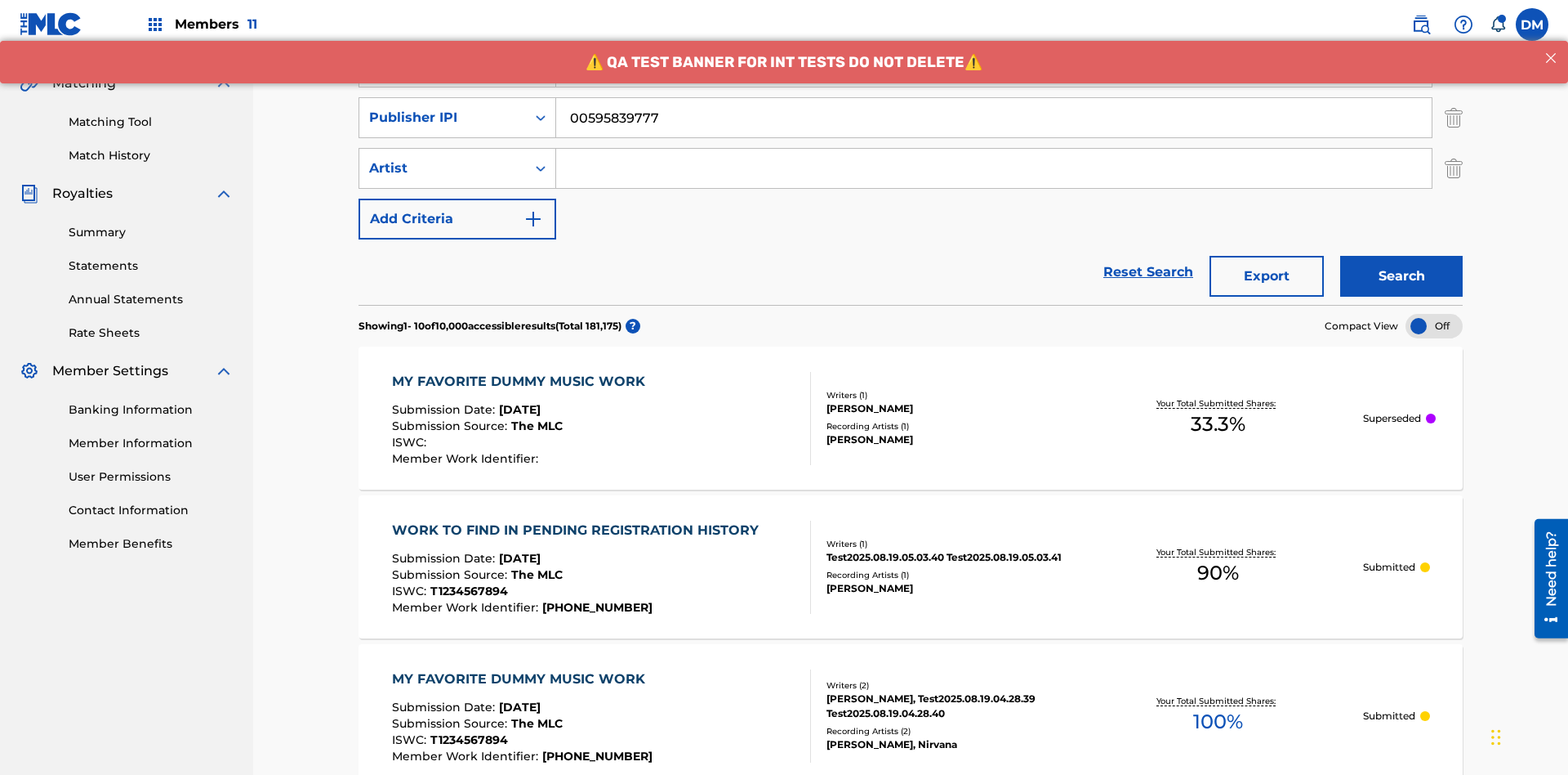
type input "00595839777"
click at [994, 149] on input "Search Form" at bounding box center [993, 168] width 875 height 39
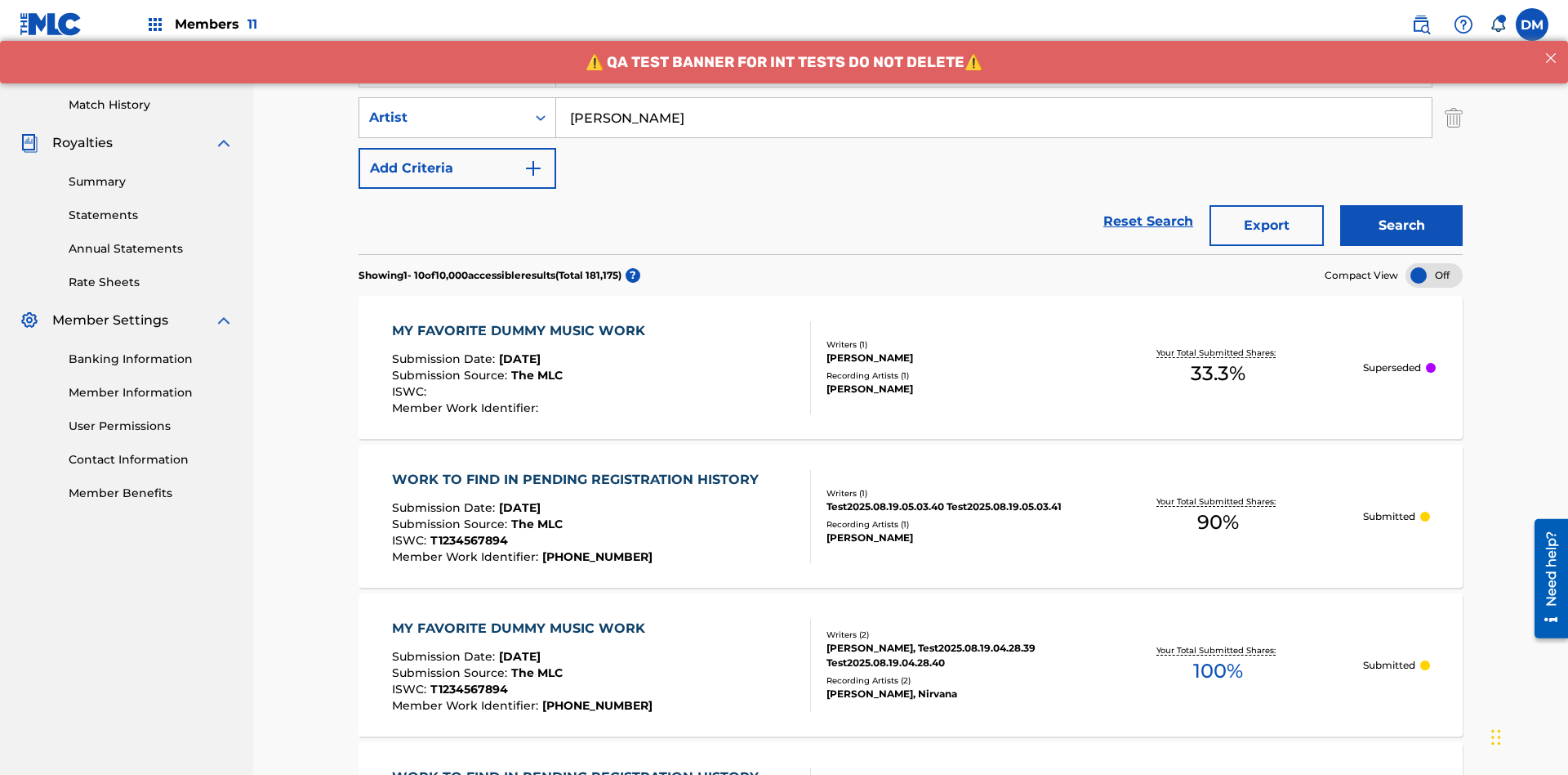
scroll to position [239, 0]
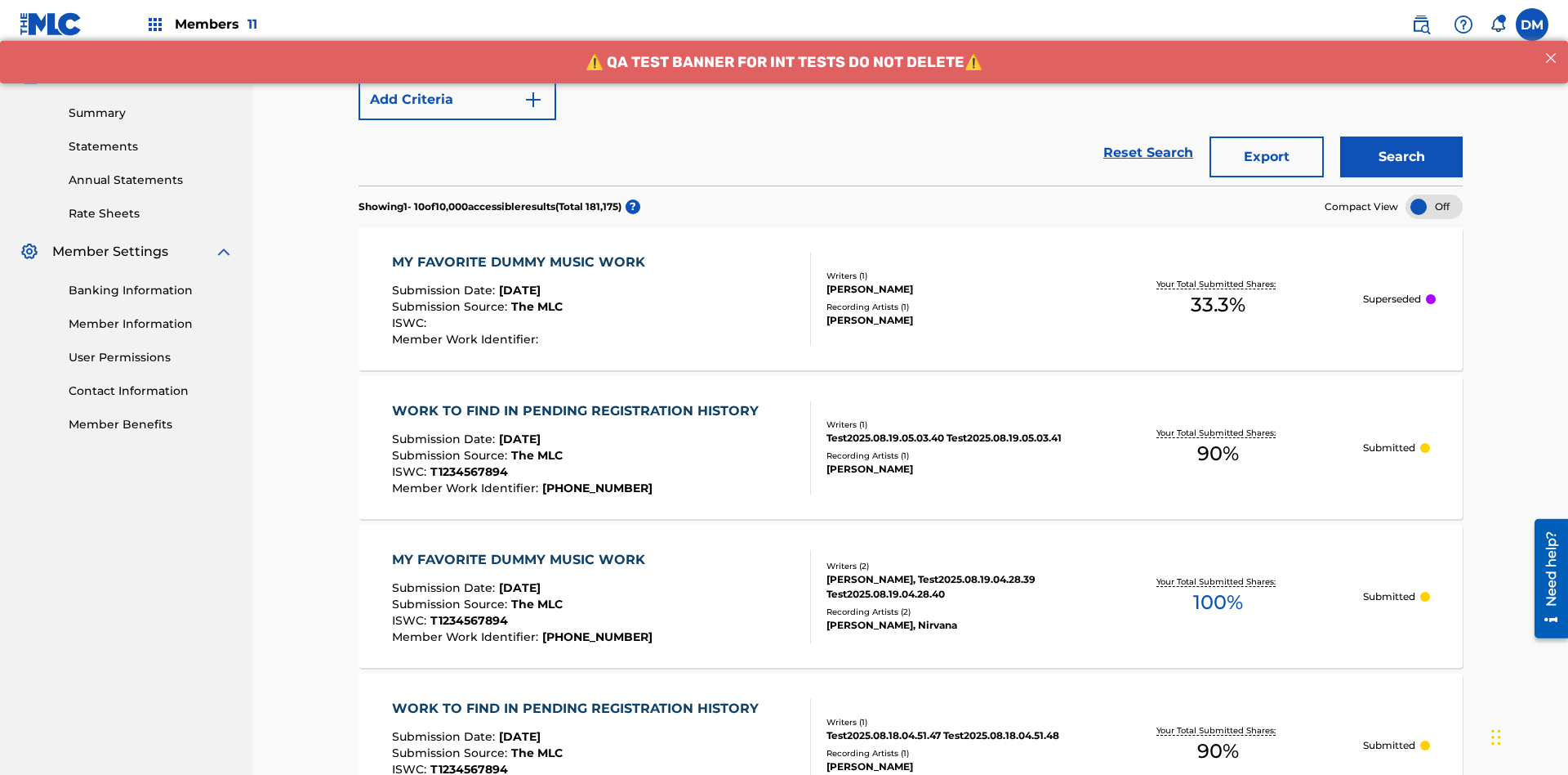
type input "Joe Lewis"
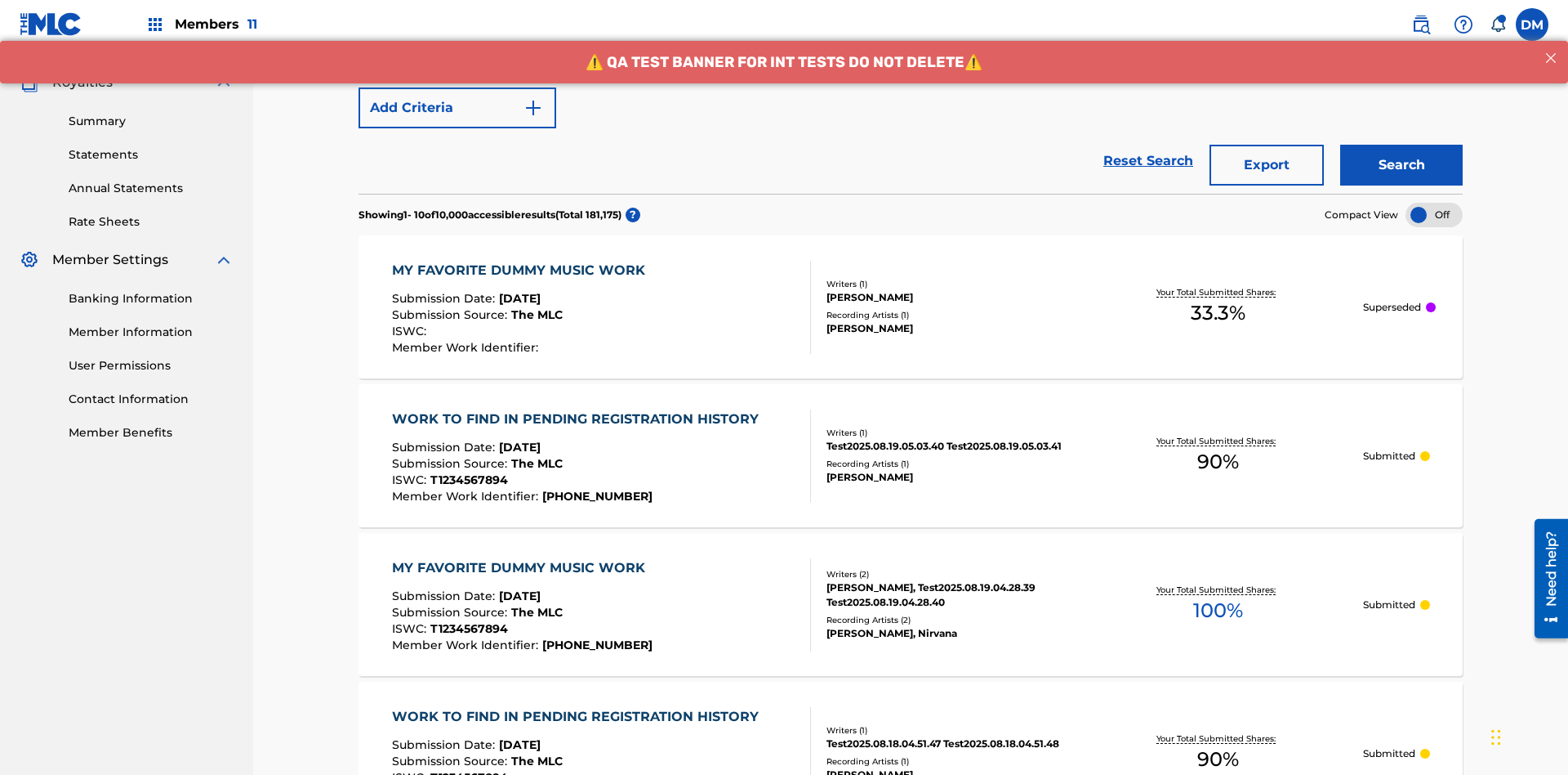
click at [1401, 145] on button "Search" at bounding box center [1401, 164] width 122 height 40
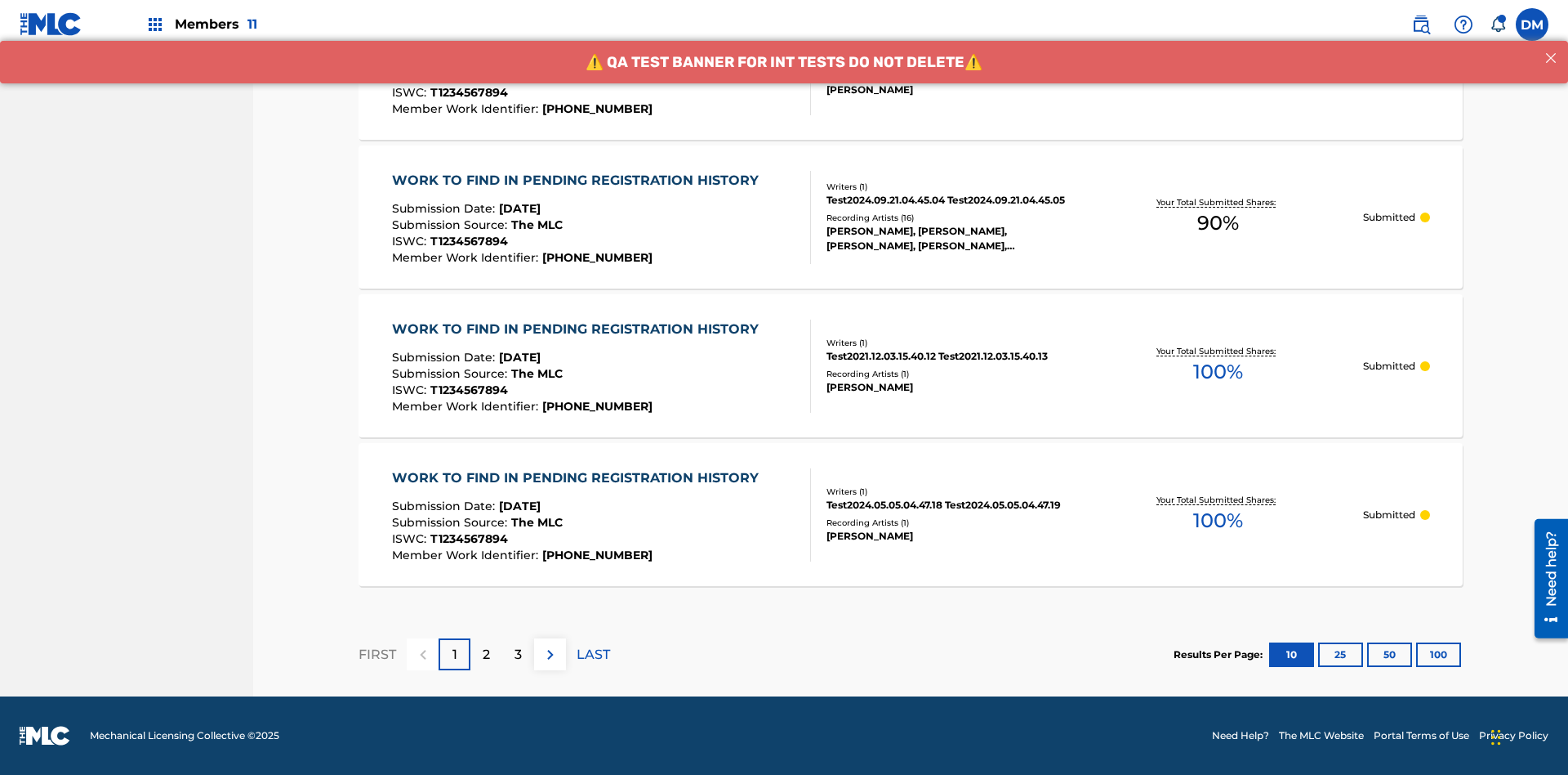
click at [1416, 654] on button "100" at bounding box center [1438, 654] width 45 height 25
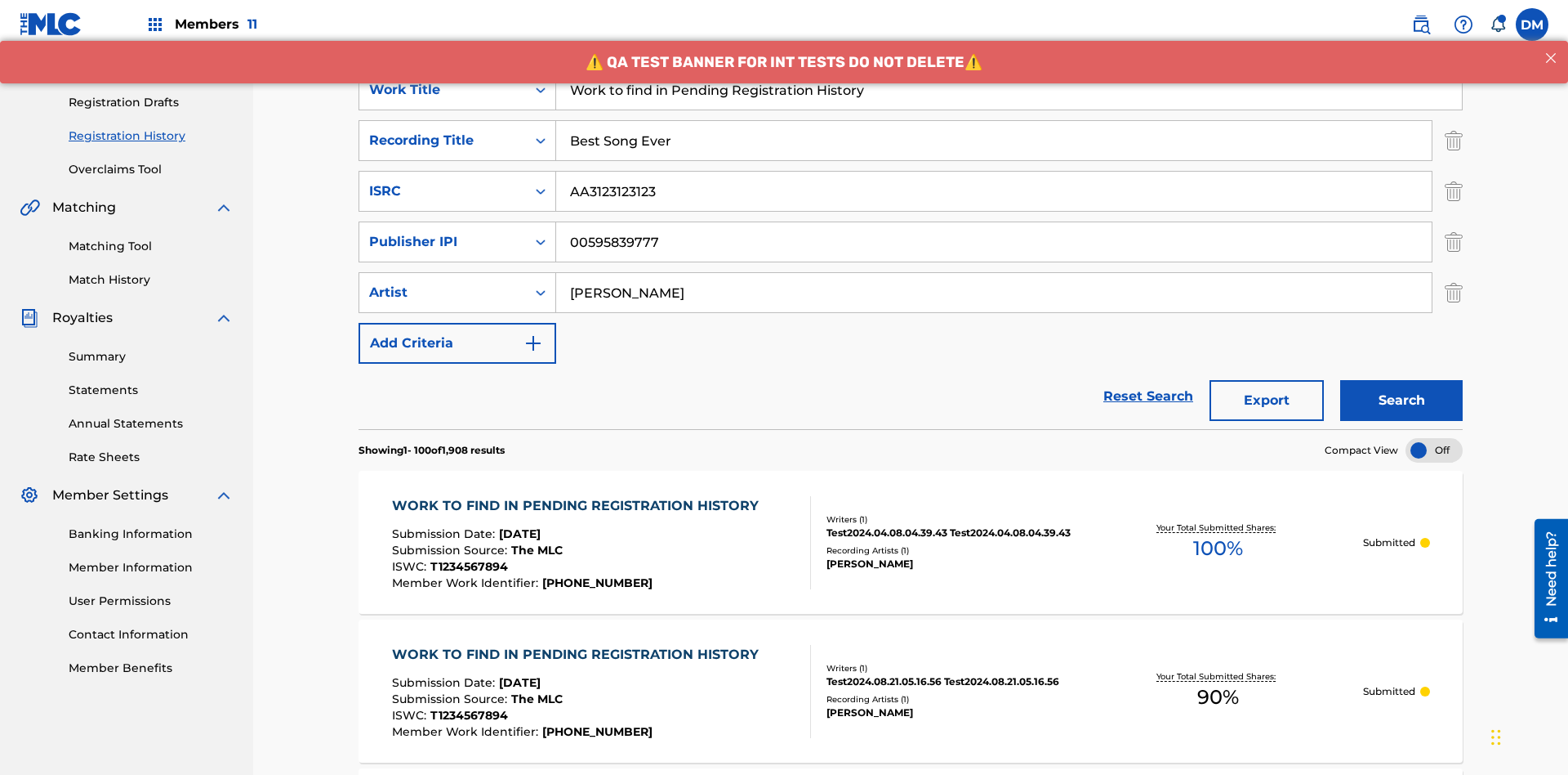
scroll to position [578, 0]
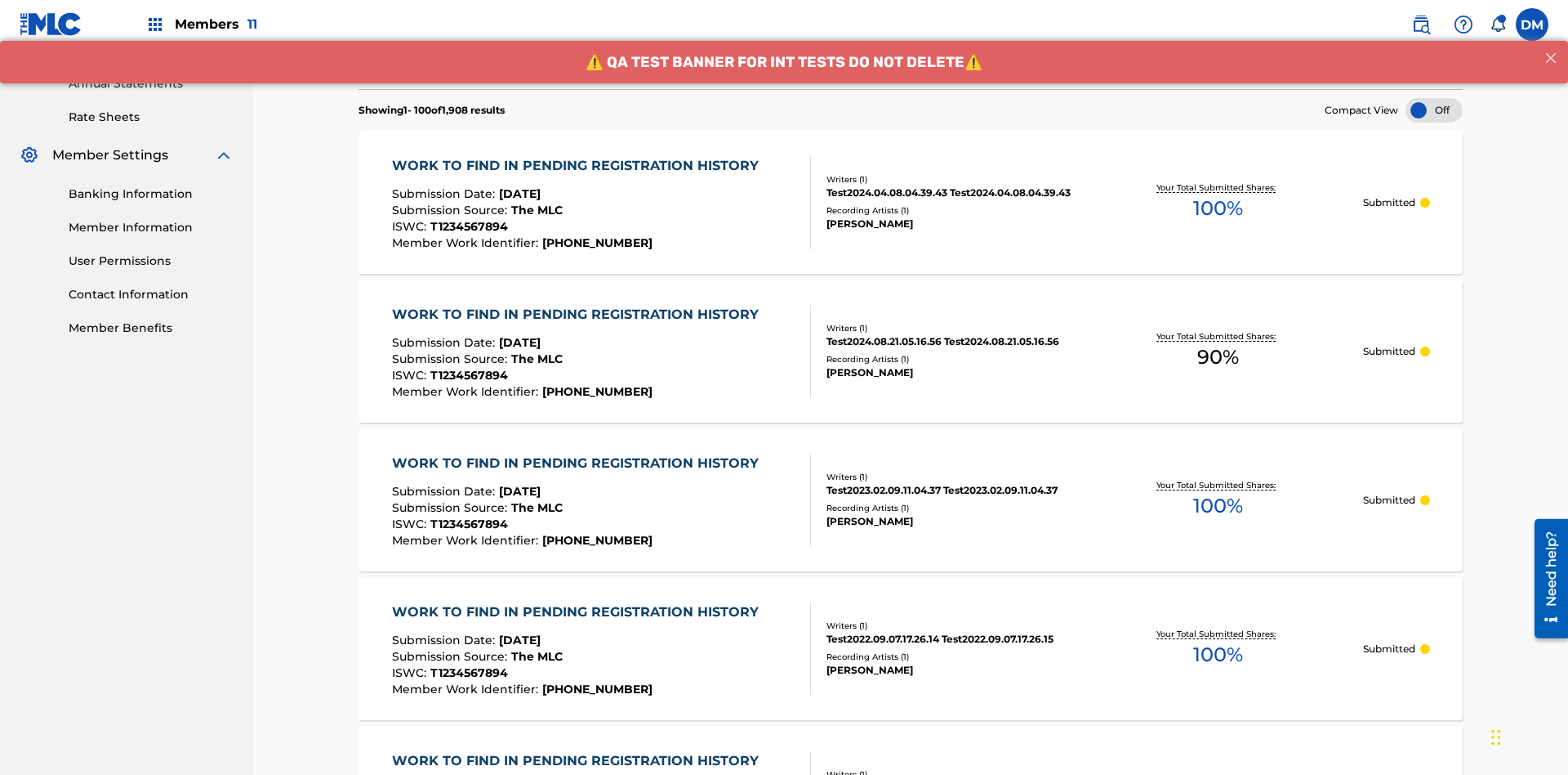
click at [1218, 342] on span "90 %" at bounding box center [1218, 357] width 41 height 30
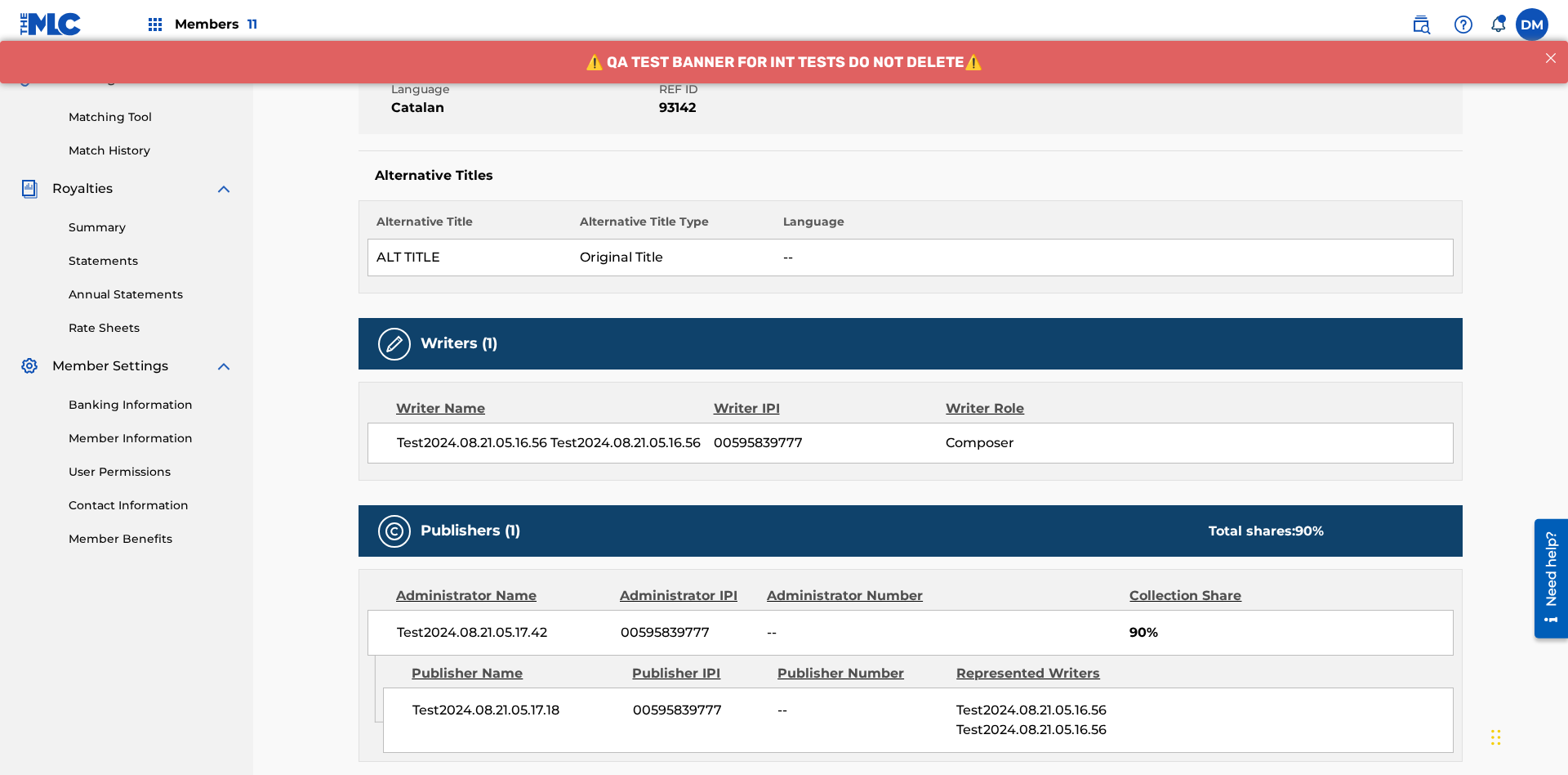
scroll to position [681, 0]
